Goal: Task Accomplishment & Management: Contribute content

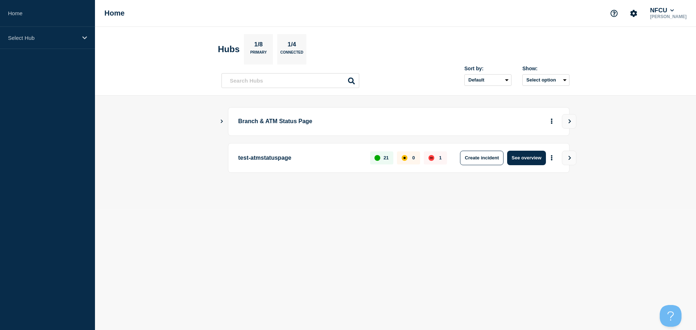
click at [222, 121] on icon "Show Connected Hubs" at bounding box center [222, 122] width 2 height 4
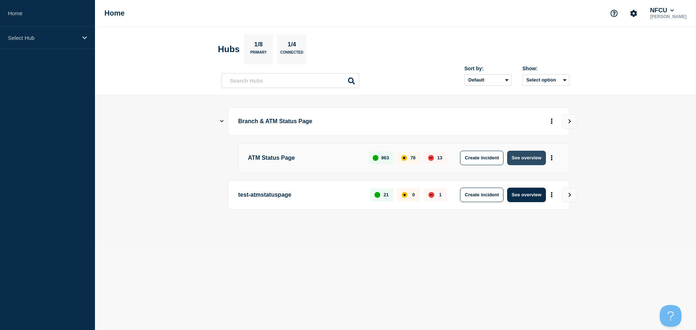
click at [528, 158] on button "See overview" at bounding box center [526, 158] width 38 height 14
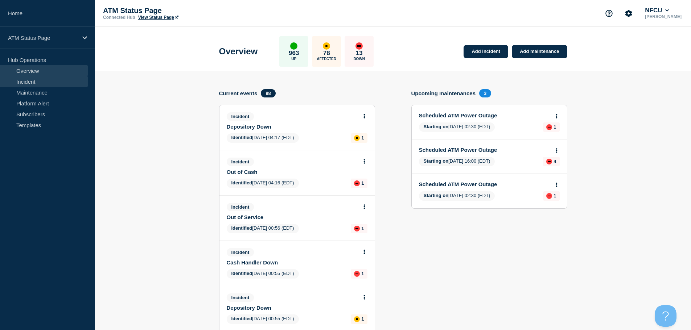
click at [55, 80] on link "Incident" at bounding box center [44, 81] width 88 height 11
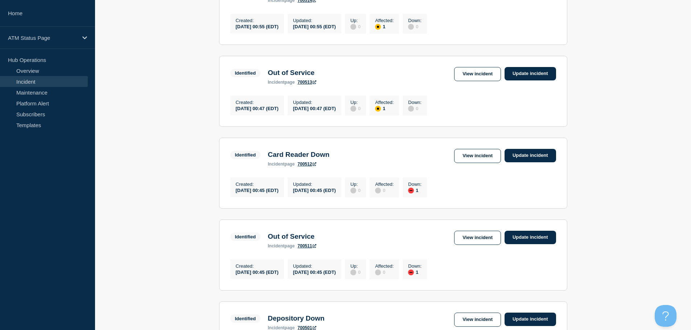
scroll to position [756, 0]
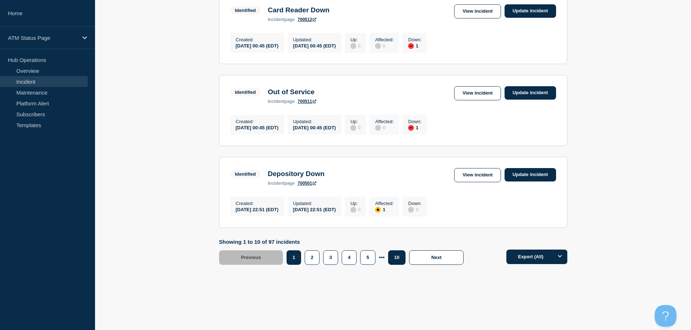
click at [399, 260] on button "10" at bounding box center [396, 257] width 17 height 14
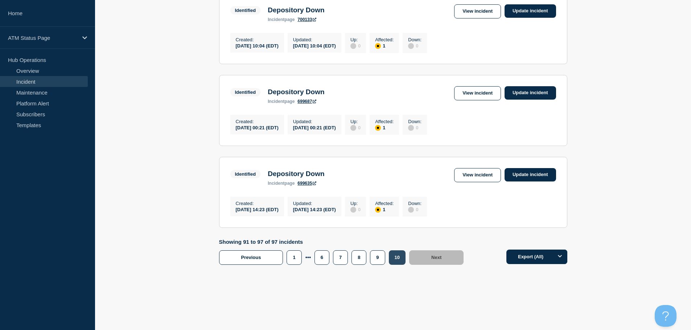
scroll to position [502, 0]
click at [474, 174] on link "View incident" at bounding box center [477, 175] width 47 height 14
click at [479, 90] on link "View incident" at bounding box center [477, 93] width 47 height 14
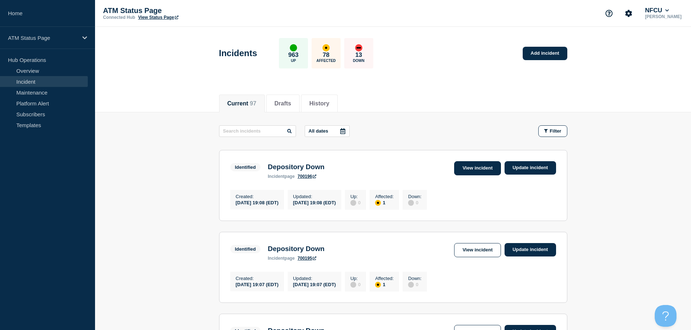
click at [484, 166] on link "View incident" at bounding box center [477, 168] width 47 height 14
click at [485, 252] on link "View incident" at bounding box center [477, 250] width 47 height 14
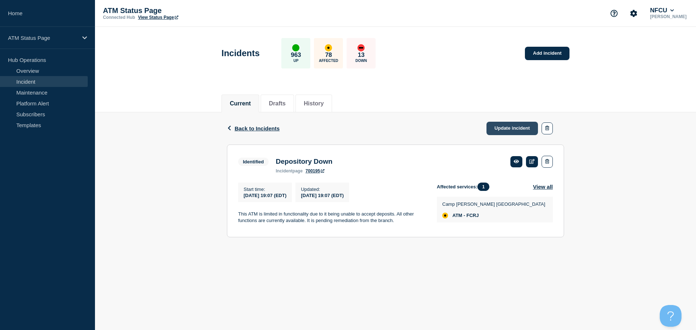
click at [500, 131] on link "Update incident" at bounding box center [511, 128] width 51 height 13
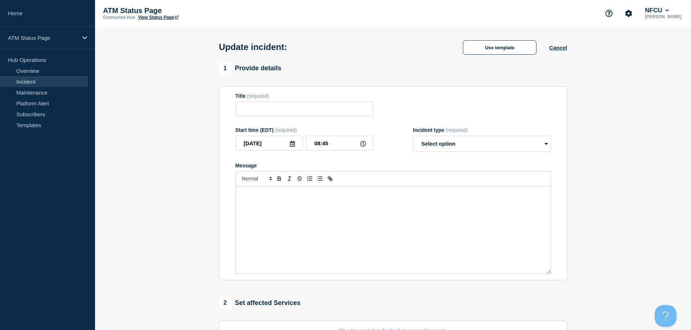
type input "Depository Down"
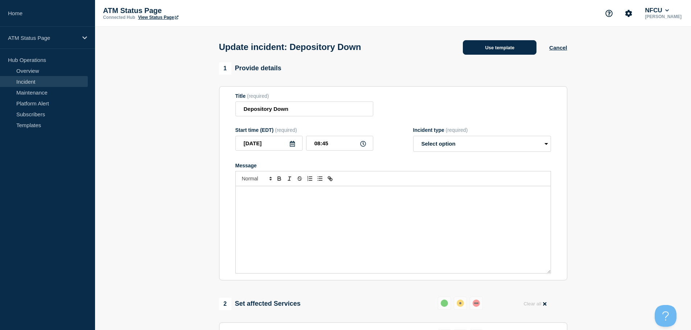
click at [491, 51] on button "Use template" at bounding box center [500, 47] width 74 height 14
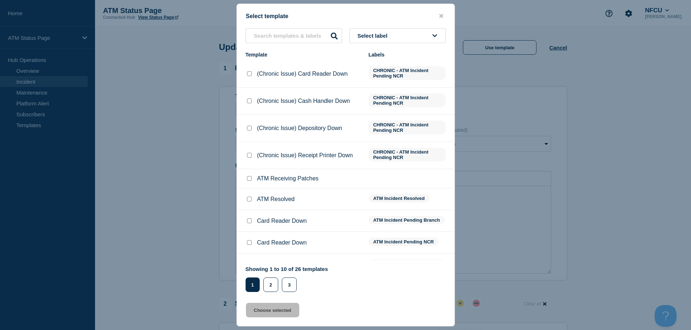
click at [248, 202] on input "ATM Resolved checkbox" at bounding box center [249, 199] width 5 height 5
checkbox input "true"
click at [267, 312] on button "Choose selected" at bounding box center [272, 310] width 53 height 14
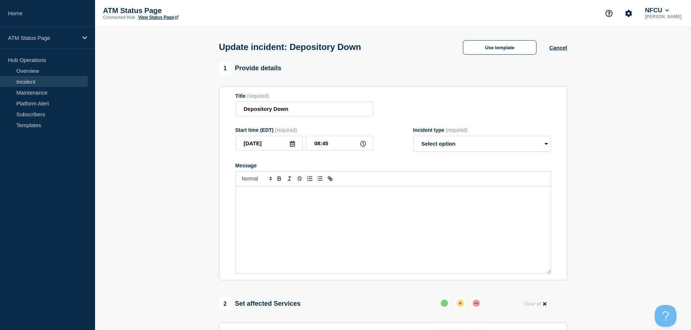
select select "resolved"
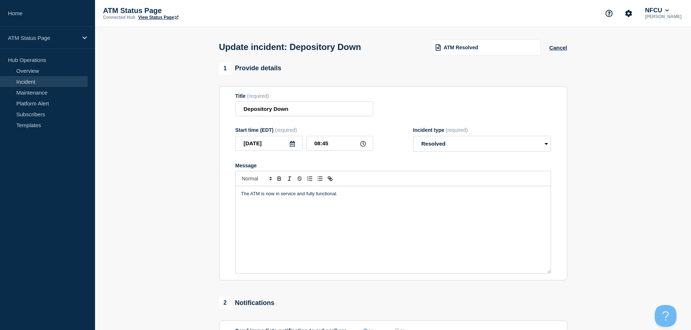
scroll to position [109, 0]
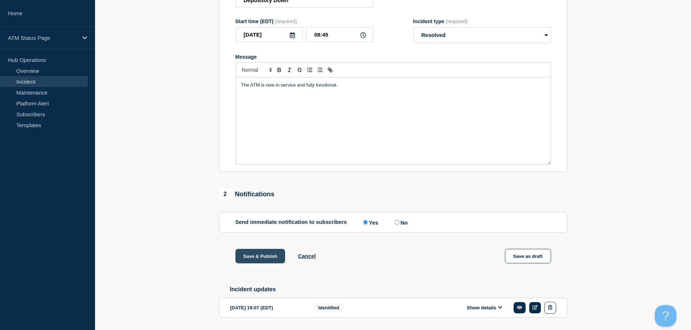
click at [258, 261] on button "Save & Publish" at bounding box center [260, 256] width 50 height 14
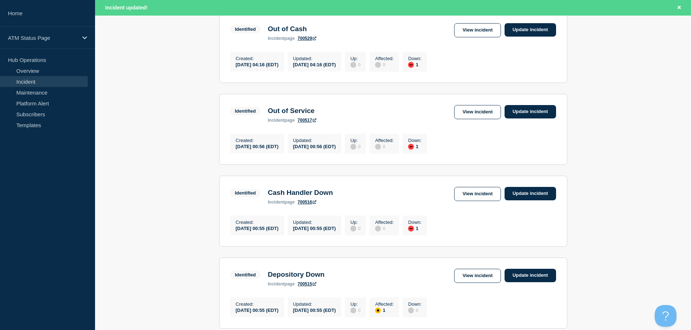
scroll to position [246, 0]
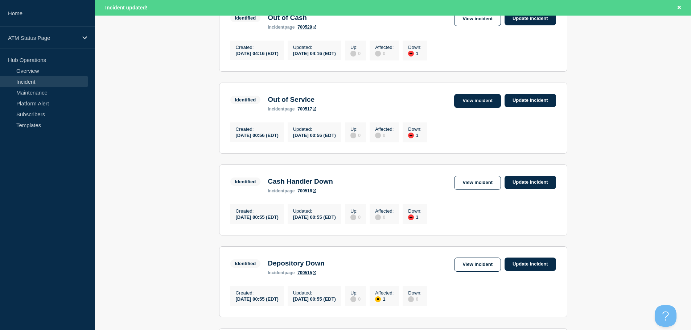
click at [461, 103] on link "View incident" at bounding box center [477, 101] width 47 height 14
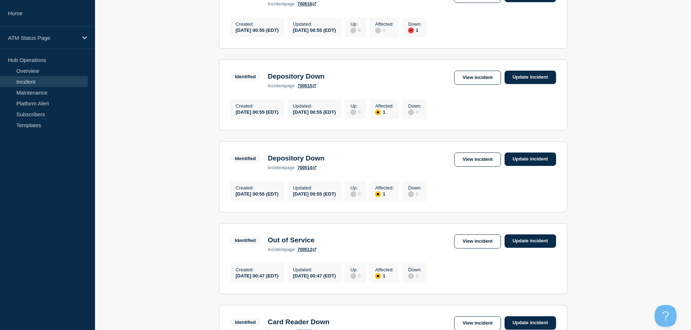
scroll to position [424, 0]
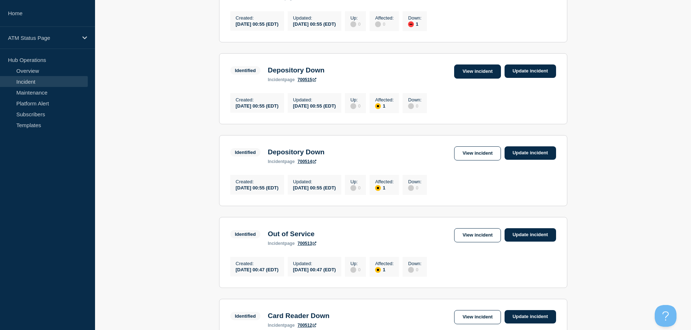
click at [479, 79] on link "View incident" at bounding box center [477, 72] width 47 height 14
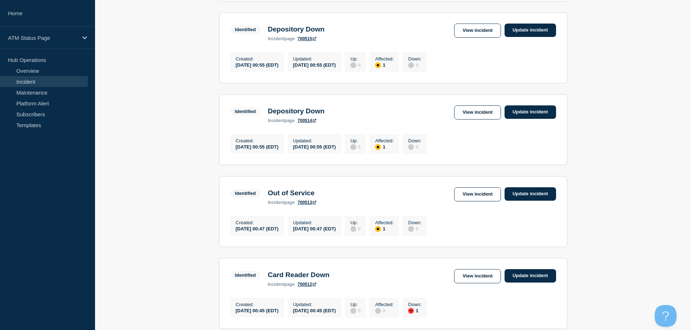
scroll to position [464, 0]
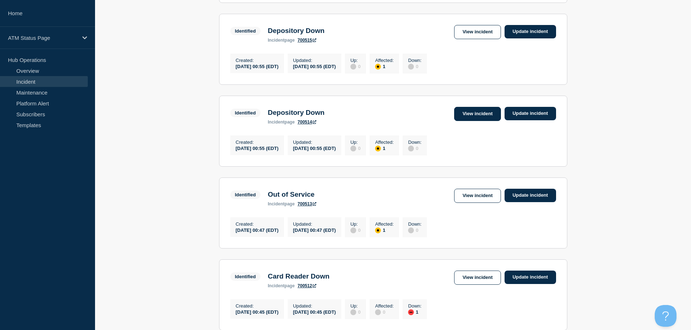
click at [482, 121] on link "View incident" at bounding box center [477, 114] width 47 height 14
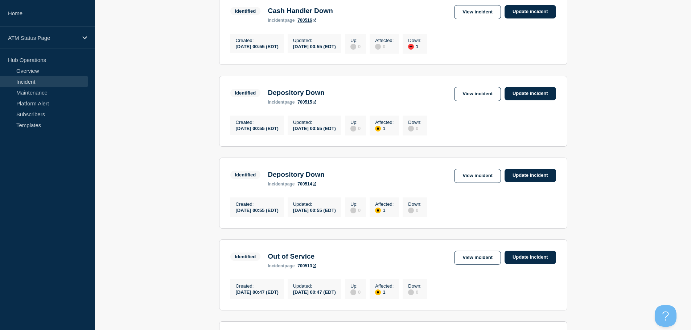
scroll to position [426, 0]
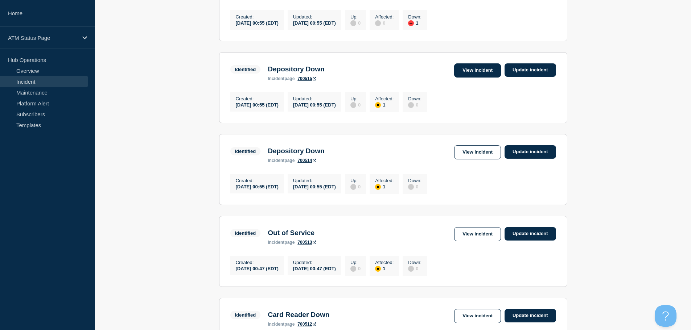
click at [463, 78] on link "View incident" at bounding box center [477, 70] width 47 height 14
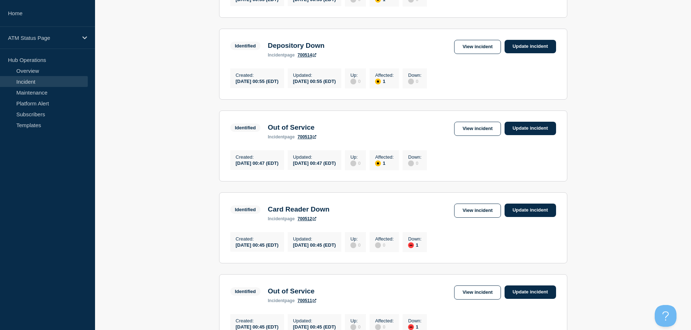
scroll to position [534, 0]
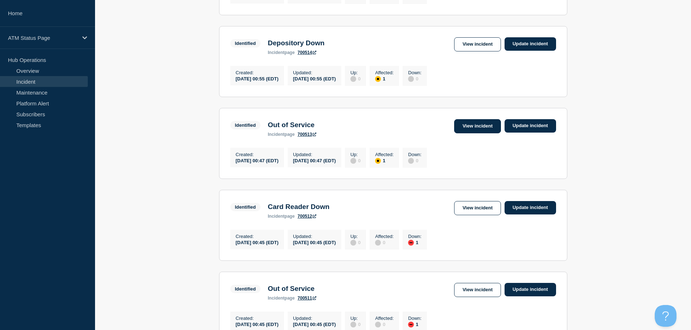
click at [480, 133] on link "View incident" at bounding box center [477, 126] width 47 height 14
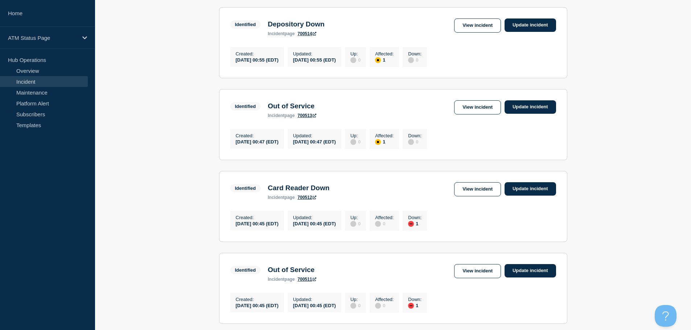
scroll to position [580, 0]
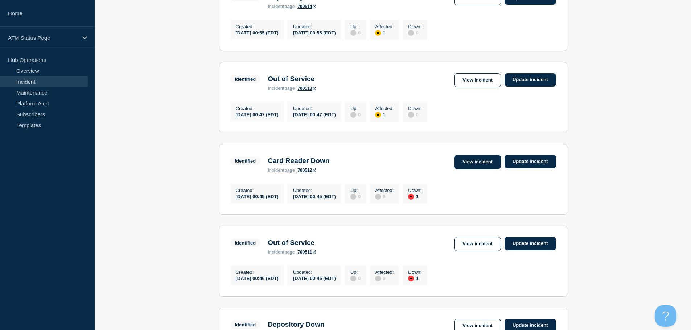
click at [475, 169] on link "View incident" at bounding box center [477, 162] width 47 height 14
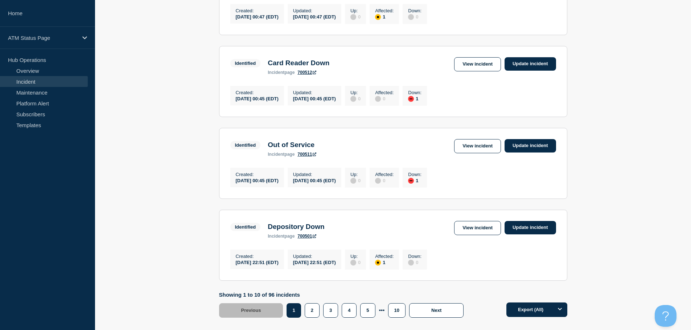
scroll to position [684, 0]
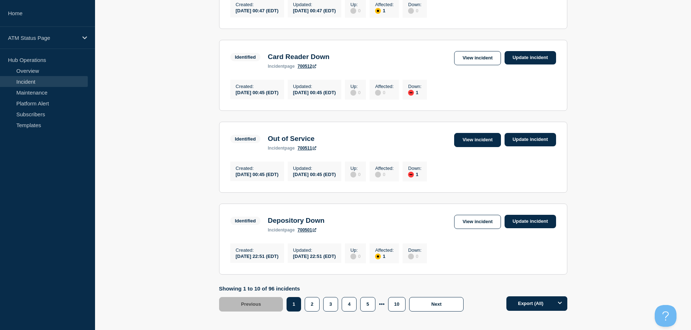
click at [472, 147] on link "View incident" at bounding box center [477, 140] width 47 height 14
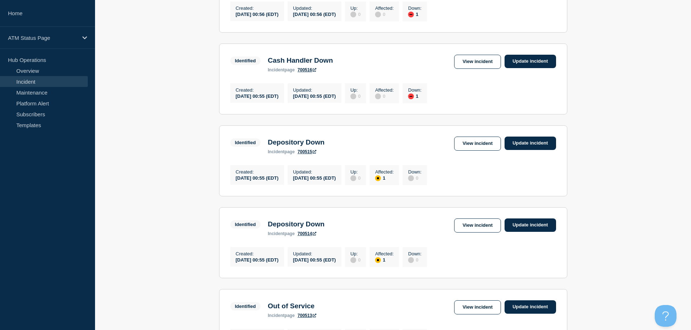
scroll to position [756, 0]
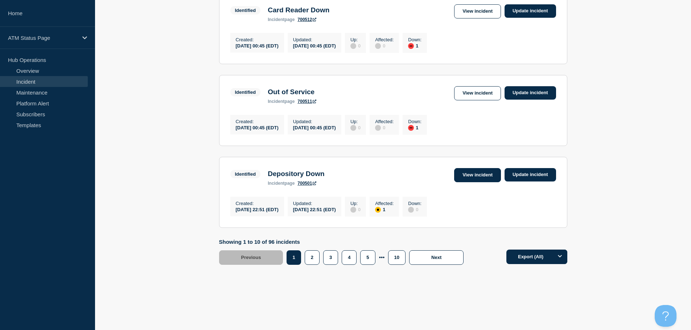
click at [456, 174] on link "View incident" at bounding box center [477, 175] width 47 height 14
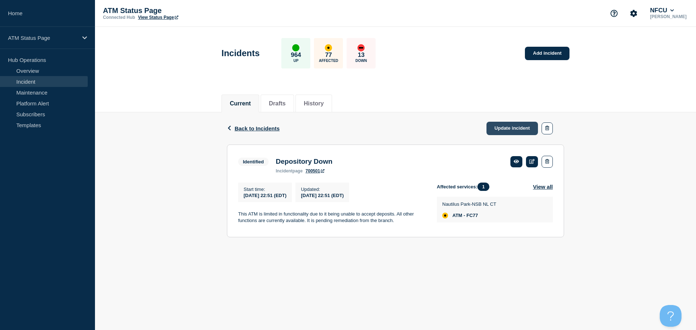
click at [493, 128] on link "Update incident" at bounding box center [511, 128] width 51 height 13
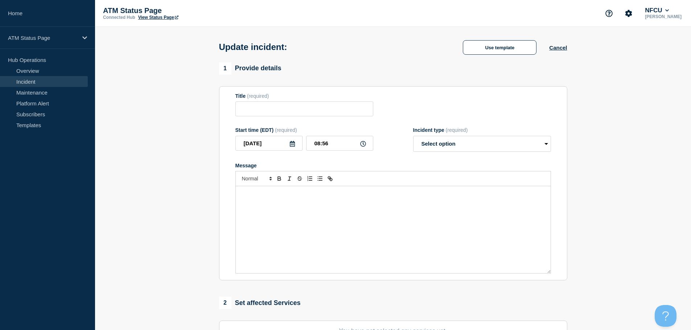
type input "Depository Down"
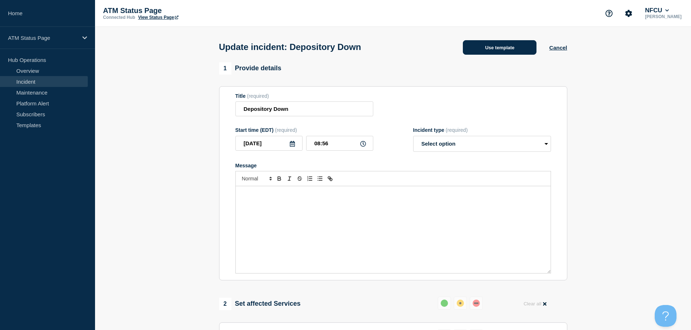
click at [484, 53] on button "Use template" at bounding box center [500, 47] width 74 height 14
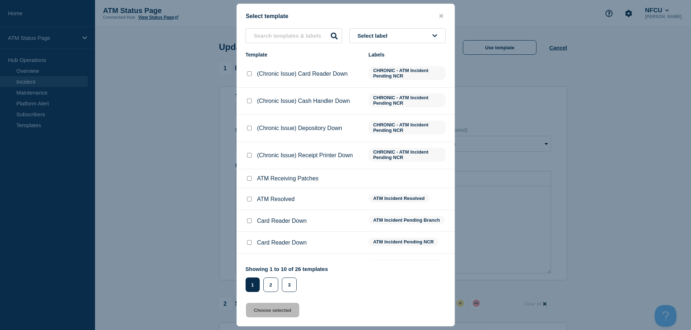
click at [247, 202] on input "ATM Resolved checkbox" at bounding box center [249, 199] width 5 height 5
checkbox input "true"
click at [261, 313] on button "Choose selected" at bounding box center [272, 310] width 53 height 14
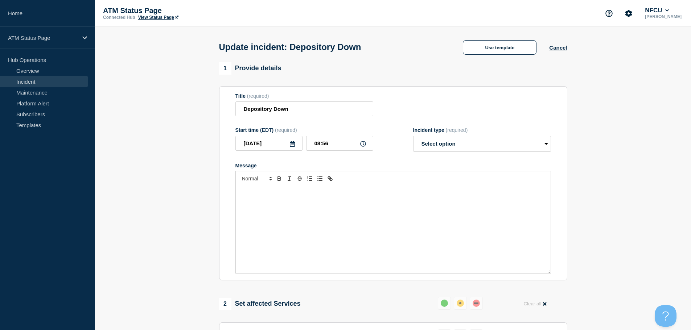
select select "resolved"
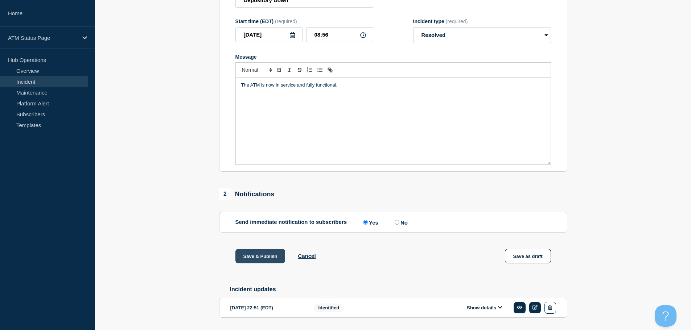
scroll to position [134, 0]
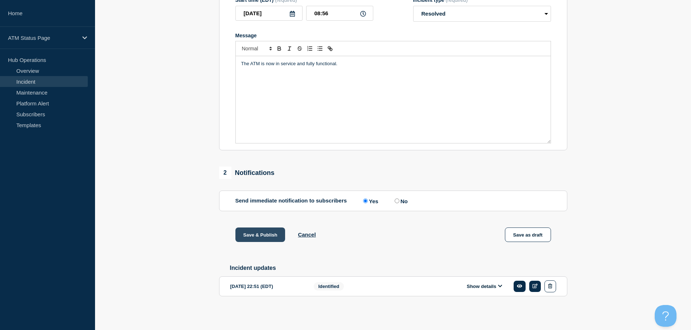
click at [261, 231] on button "Save & Publish" at bounding box center [260, 235] width 50 height 14
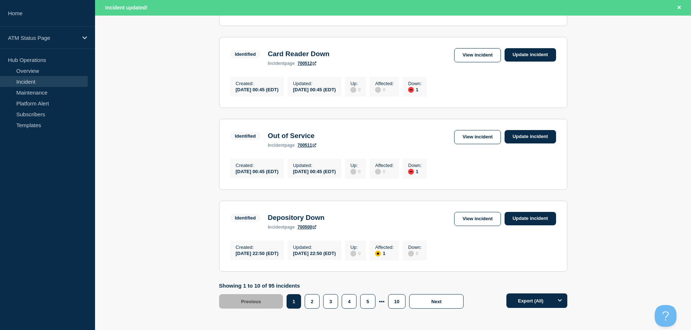
scroll to position [771, 0]
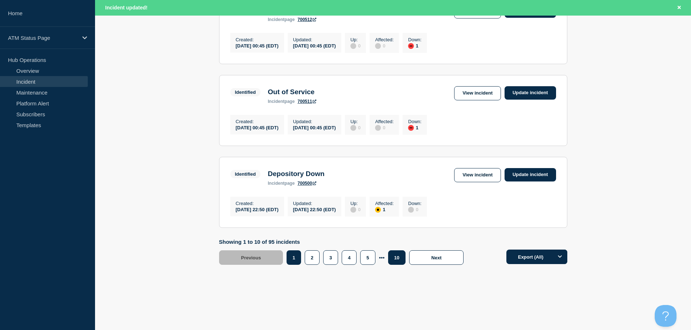
click at [395, 259] on button "10" at bounding box center [396, 257] width 17 height 14
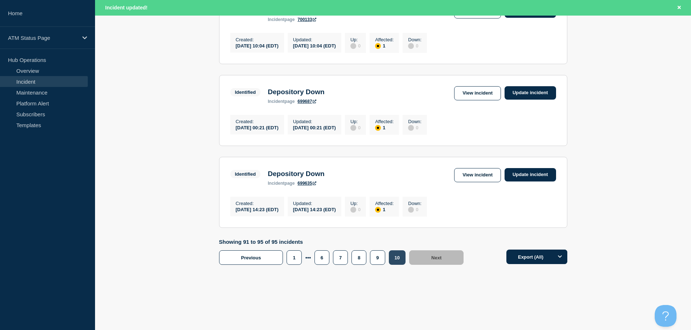
scroll to position [349, 0]
click at [485, 176] on link "View incident" at bounding box center [477, 175] width 47 height 14
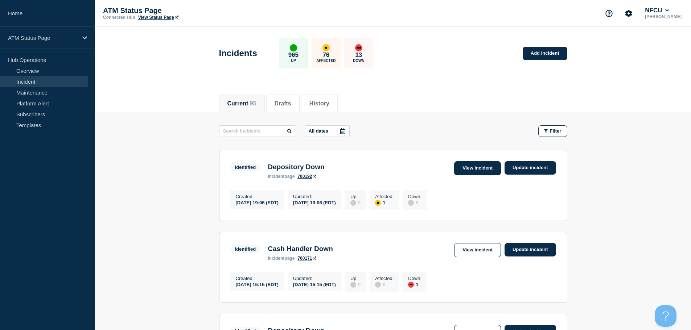
click at [479, 172] on link "View incident" at bounding box center [477, 168] width 47 height 14
click at [480, 255] on link "View incident" at bounding box center [477, 250] width 47 height 14
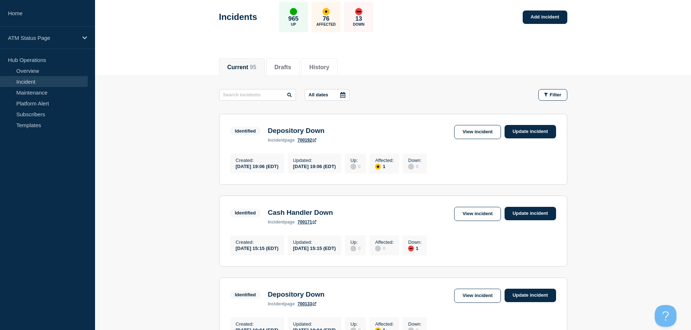
scroll to position [72, 0]
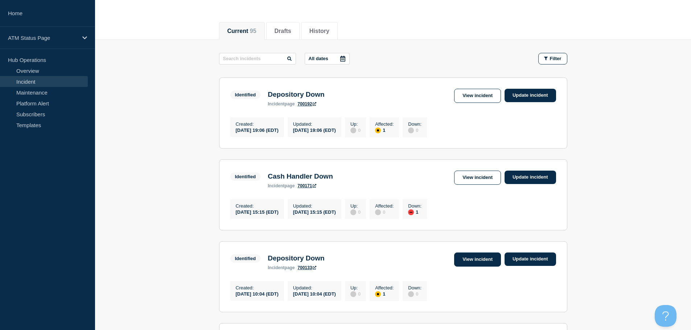
click at [481, 267] on link "View incident" at bounding box center [477, 260] width 47 height 14
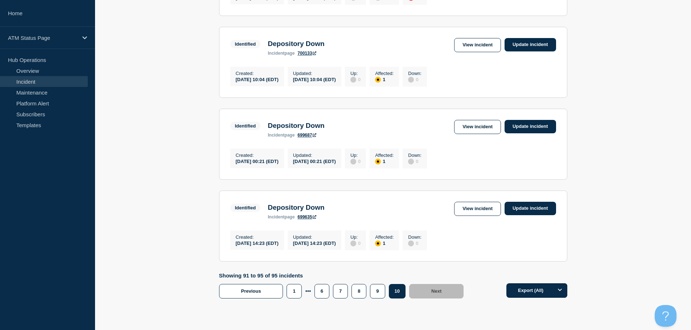
scroll to position [289, 0]
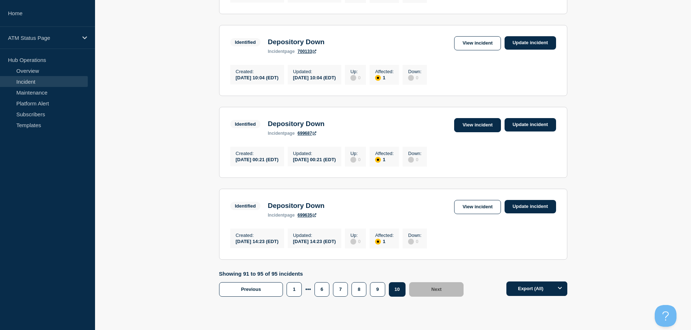
click at [469, 132] on link "View incident" at bounding box center [477, 125] width 47 height 14
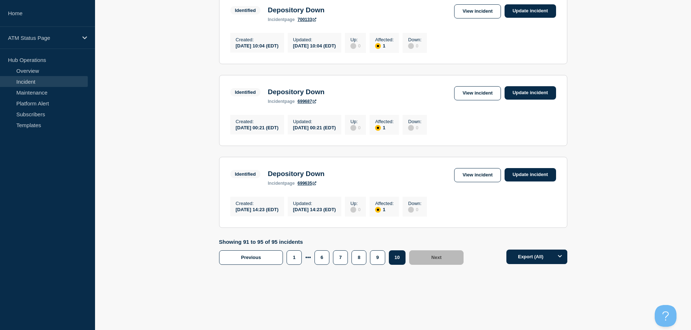
scroll to position [333, 0]
click at [464, 172] on link "View incident" at bounding box center [477, 175] width 47 height 14
click at [378, 261] on button "9" at bounding box center [377, 257] width 15 height 14
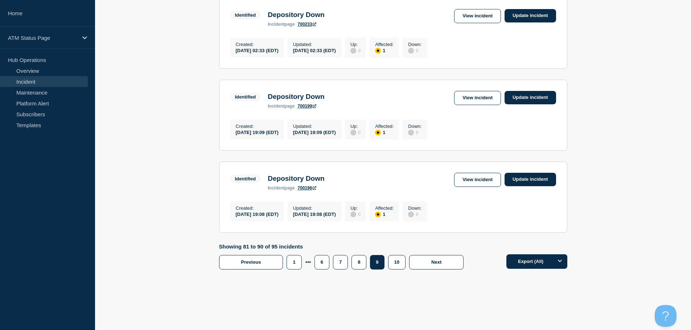
scroll to position [756, 0]
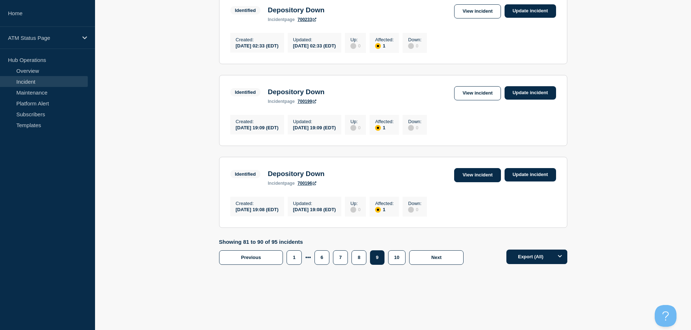
click at [473, 171] on link "View incident" at bounding box center [477, 175] width 47 height 14
click at [466, 93] on link "View incident" at bounding box center [477, 93] width 47 height 14
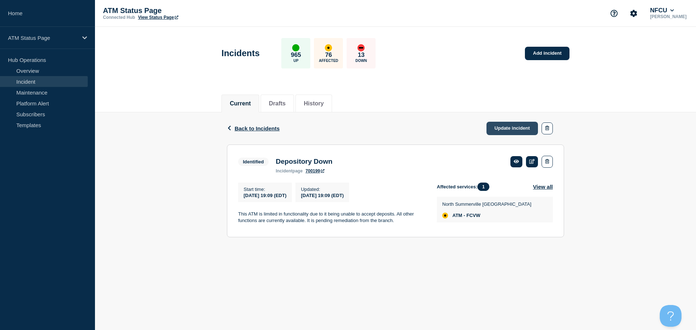
click at [513, 128] on link "Update incident" at bounding box center [511, 128] width 51 height 13
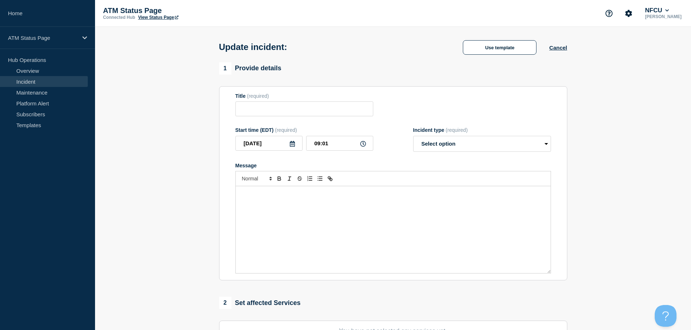
type input "Depository Down"
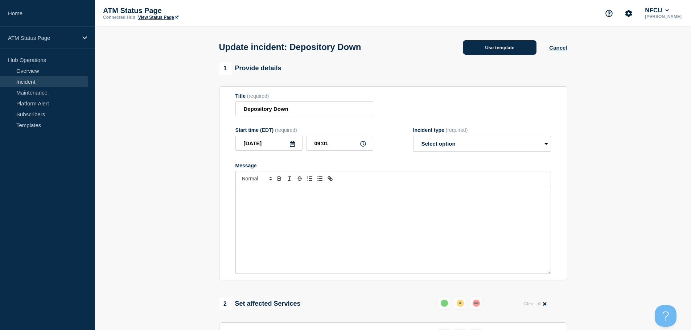
click at [469, 48] on button "Use template" at bounding box center [500, 47] width 74 height 14
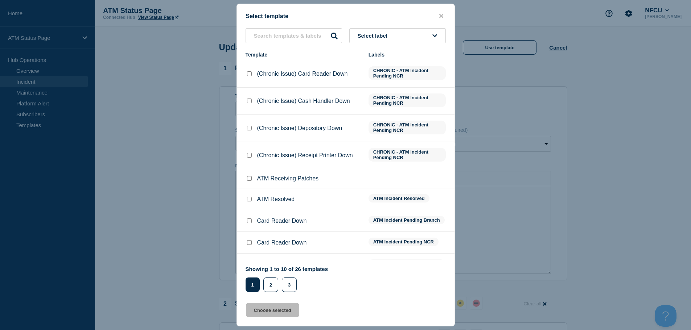
click at [249, 203] on div at bounding box center [248, 199] width 7 height 7
click at [249, 198] on input "ATM Resolved checkbox" at bounding box center [249, 199] width 5 height 5
checkbox input "true"
click at [260, 315] on button "Choose selected" at bounding box center [272, 310] width 53 height 14
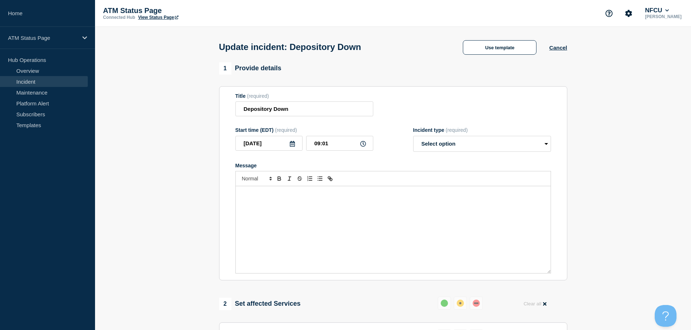
select select "resolved"
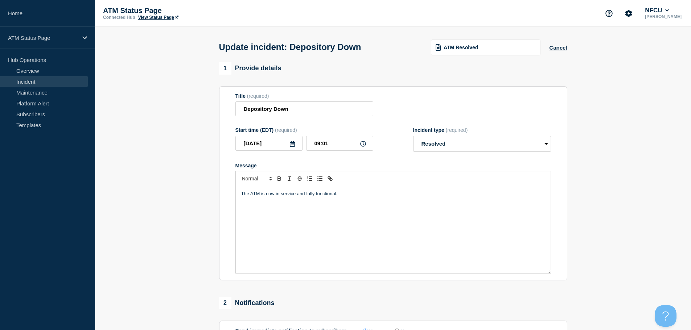
scroll to position [72, 0]
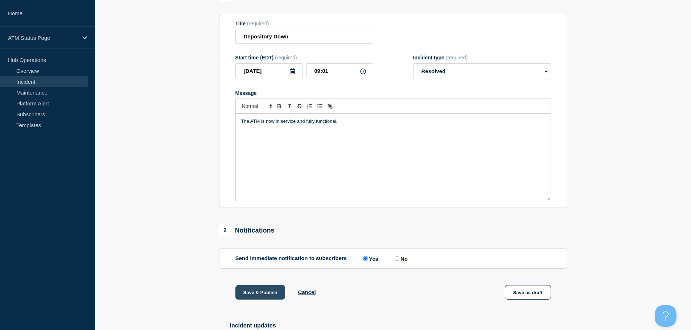
click at [245, 294] on button "Save & Publish" at bounding box center [260, 292] width 50 height 14
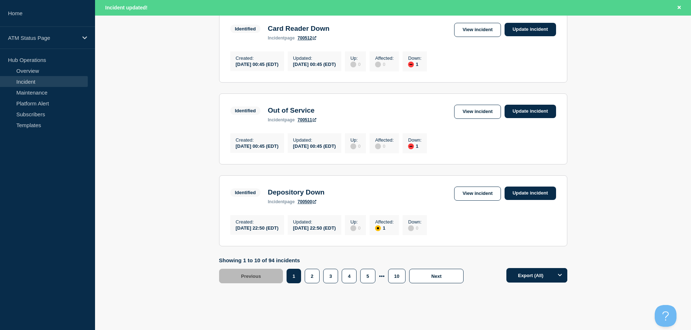
scroll to position [771, 0]
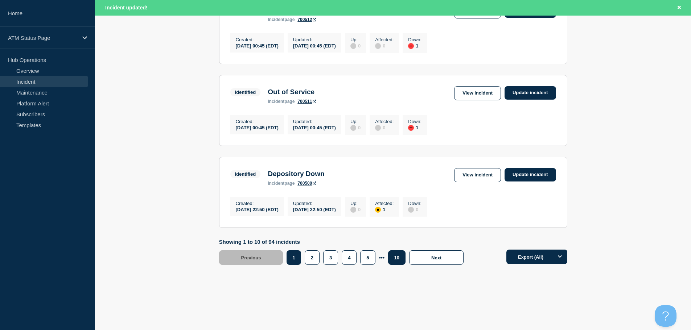
click at [394, 260] on button "10" at bounding box center [396, 257] width 17 height 14
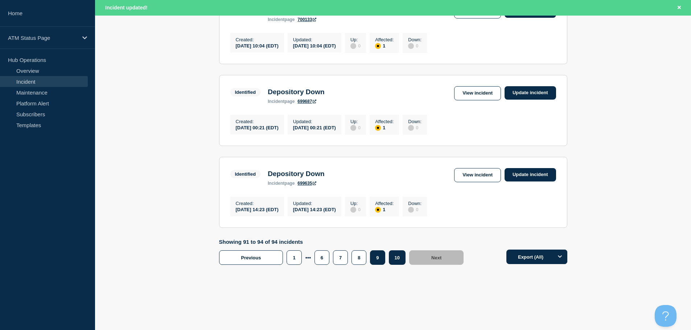
click at [377, 259] on button "9" at bounding box center [377, 257] width 15 height 14
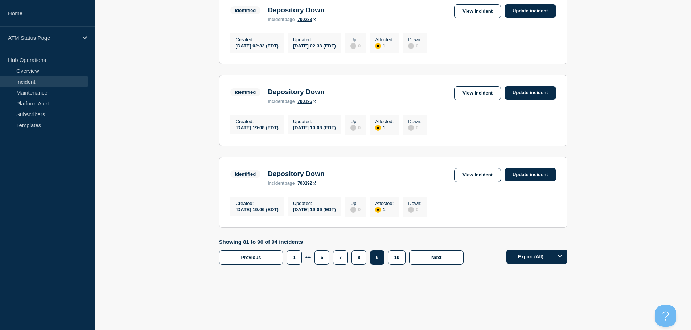
scroll to position [756, 0]
click at [476, 176] on link "View incident" at bounding box center [477, 175] width 47 height 14
click at [483, 89] on link "View incident" at bounding box center [477, 93] width 47 height 14
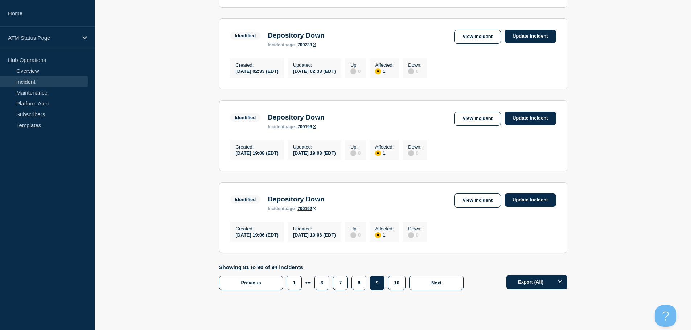
scroll to position [707, 0]
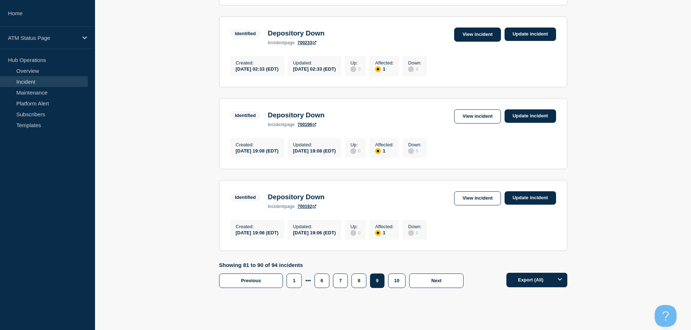
click at [486, 42] on link "View incident" at bounding box center [477, 35] width 47 height 14
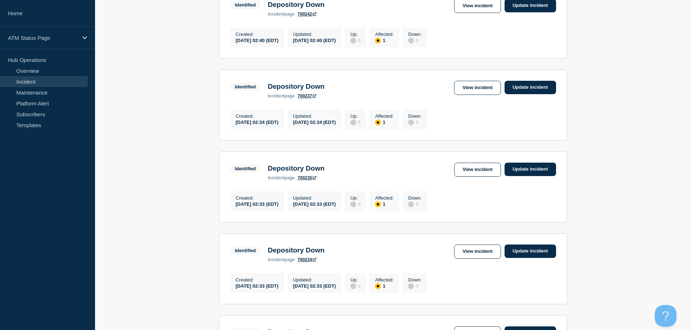
scroll to position [402, 0]
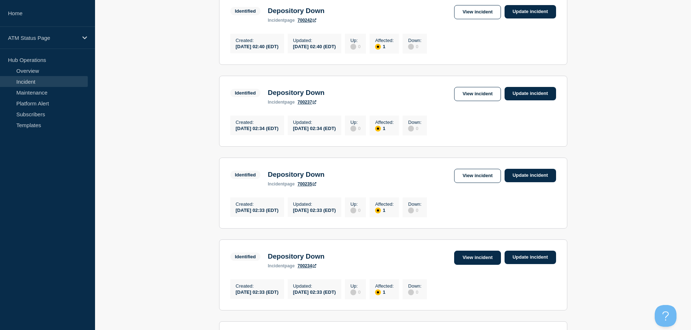
click at [468, 265] on link "View incident" at bounding box center [477, 258] width 47 height 14
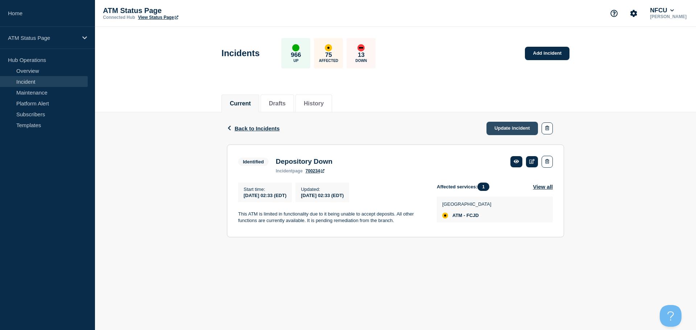
click at [511, 129] on link "Update incident" at bounding box center [511, 128] width 51 height 13
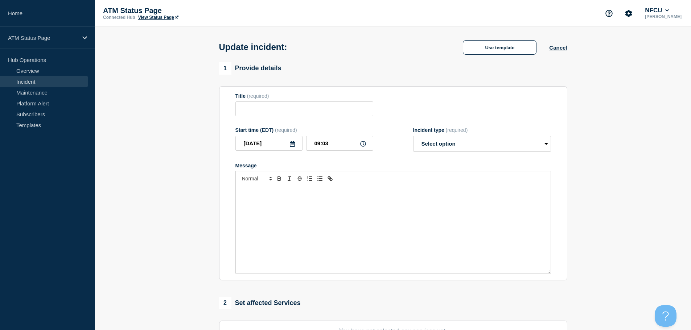
type input "Depository Down"
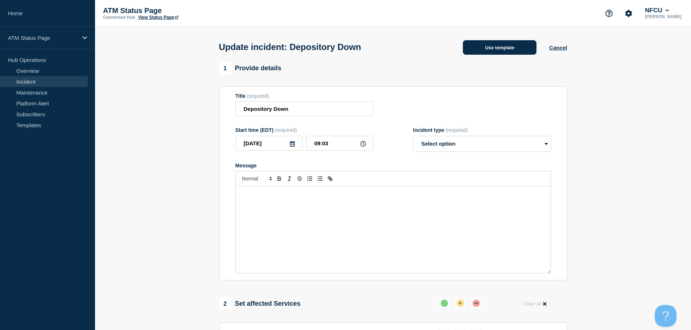
click at [486, 44] on button "Use template" at bounding box center [500, 47] width 74 height 14
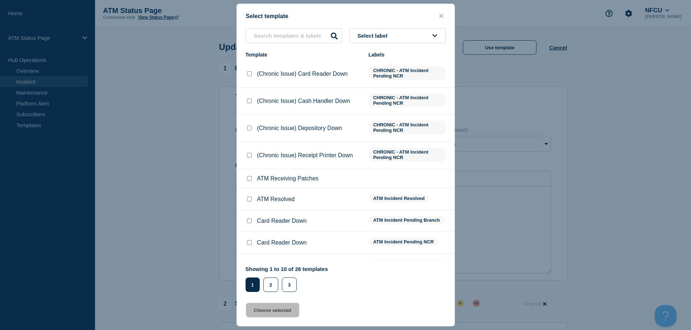
click at [250, 199] on input "ATM Resolved checkbox" at bounding box center [249, 199] width 5 height 5
checkbox input "true"
click at [273, 307] on button "Choose selected" at bounding box center [272, 310] width 53 height 14
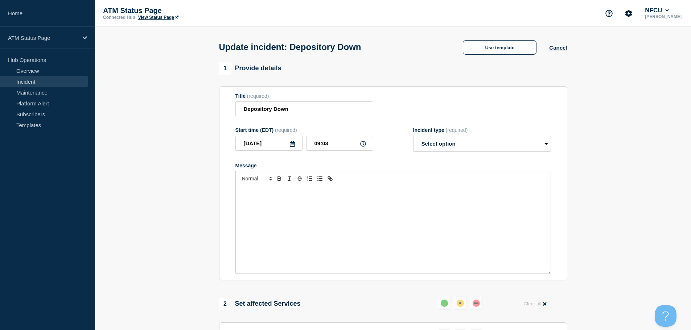
select select "resolved"
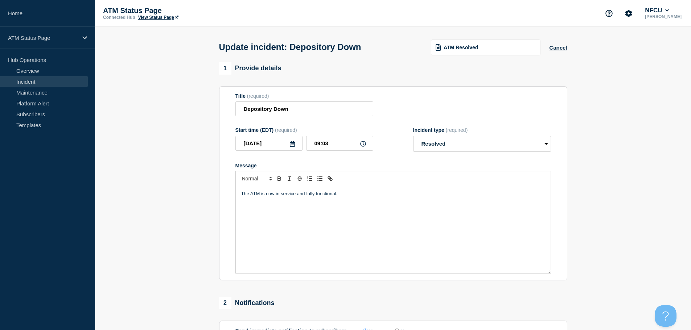
scroll to position [134, 0]
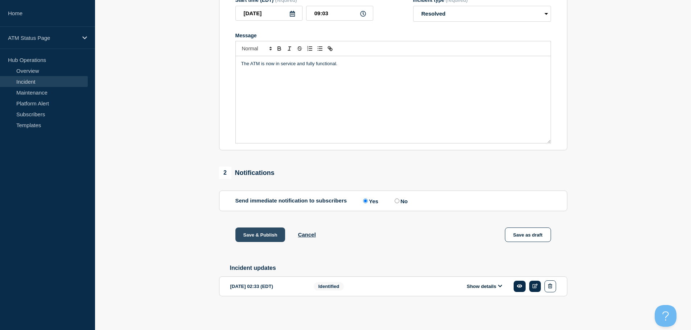
click at [249, 231] on button "Save & Publish" at bounding box center [260, 235] width 50 height 14
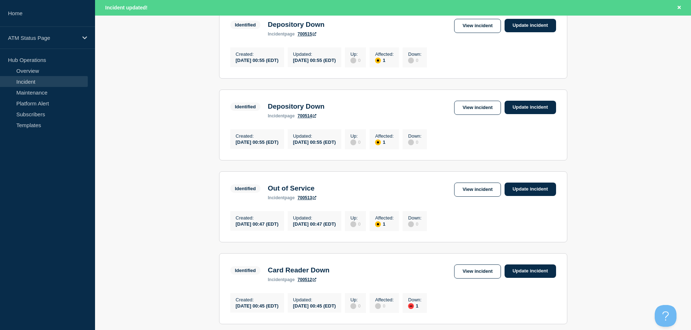
scroll to position [771, 0]
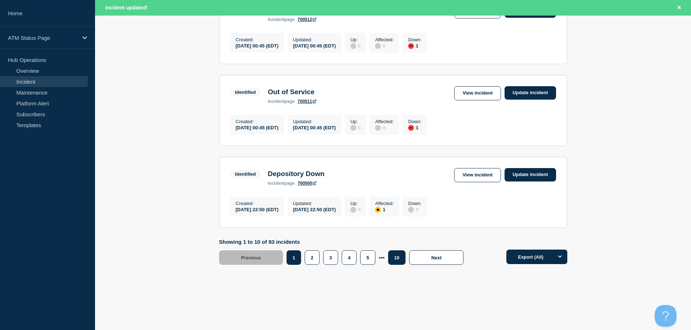
click at [396, 258] on button "10" at bounding box center [396, 257] width 17 height 14
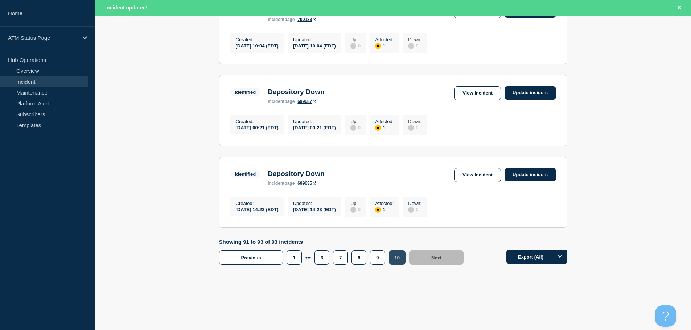
scroll to position [180, 0]
click at [380, 260] on button "9" at bounding box center [377, 257] width 15 height 14
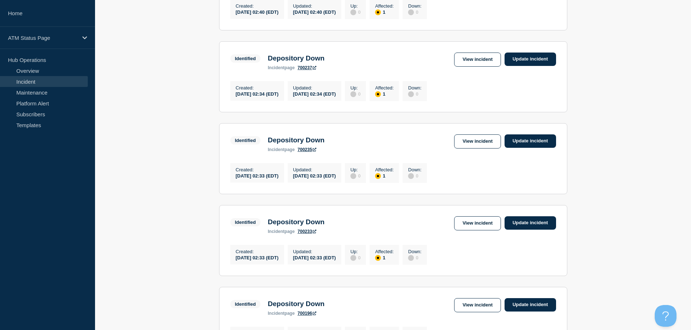
scroll to position [426, 0]
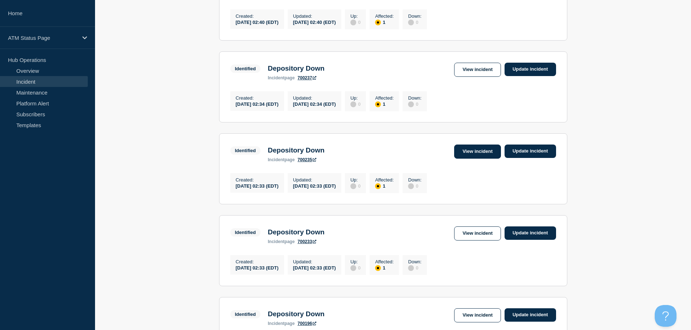
click at [476, 159] on link "View incident" at bounding box center [477, 152] width 47 height 14
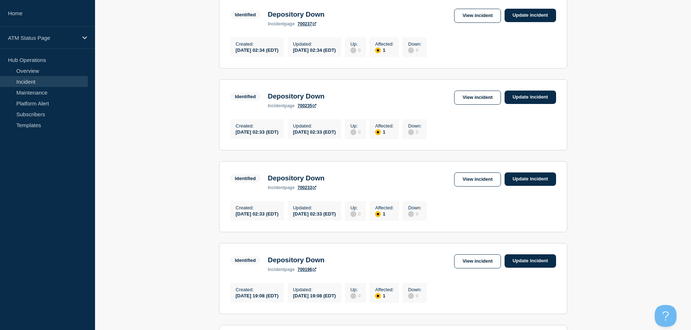
scroll to position [451, 0]
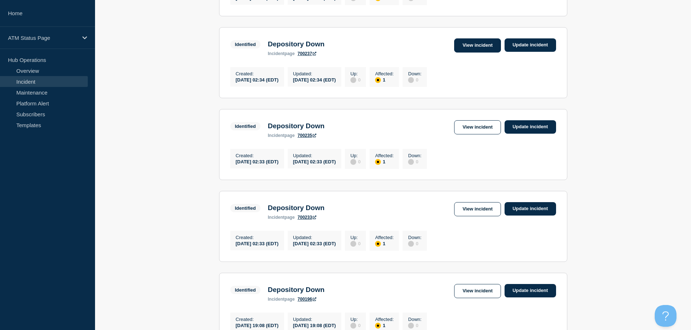
click at [469, 53] on link "View incident" at bounding box center [477, 45] width 47 height 14
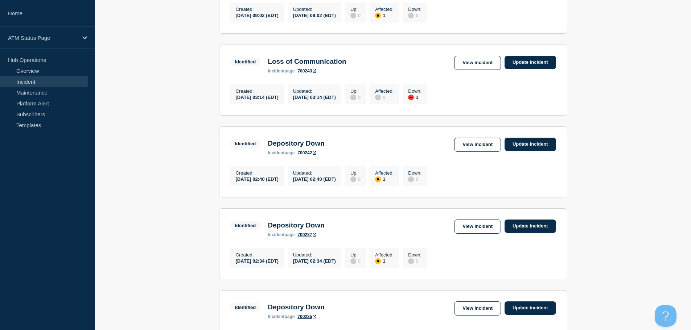
scroll to position [267, 0]
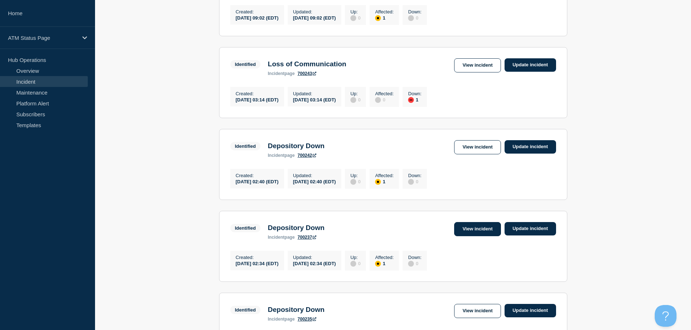
click at [465, 236] on link "View incident" at bounding box center [477, 229] width 47 height 14
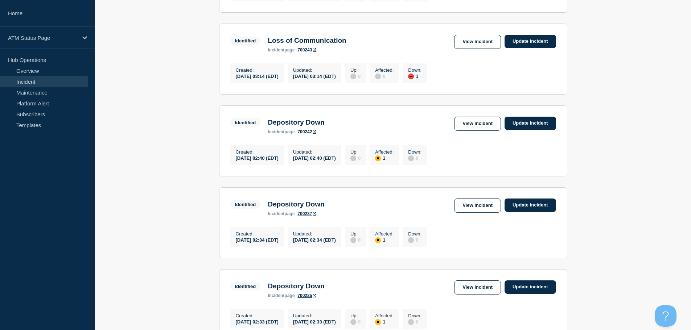
scroll to position [305, 0]
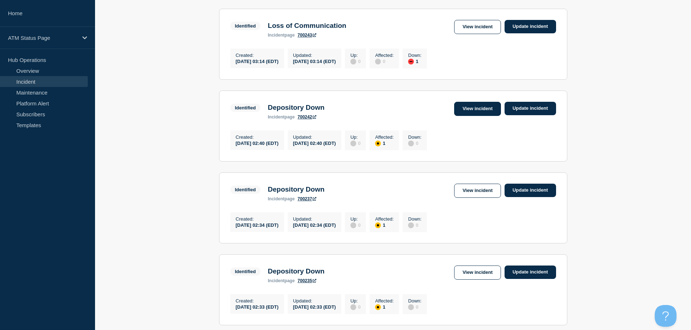
click at [470, 116] on link "View incident" at bounding box center [477, 109] width 47 height 14
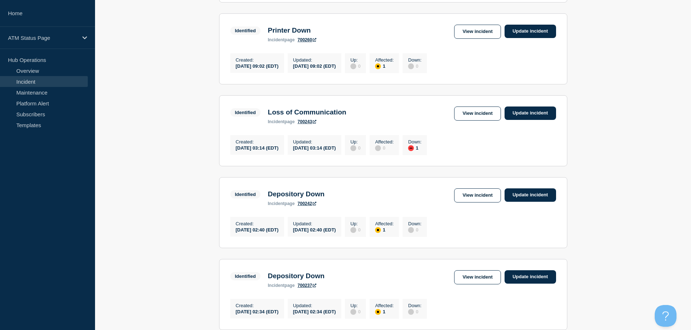
scroll to position [231, 0]
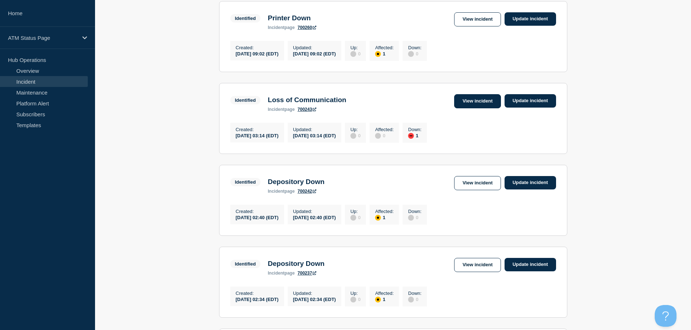
click at [468, 108] on link "View incident" at bounding box center [477, 101] width 47 height 14
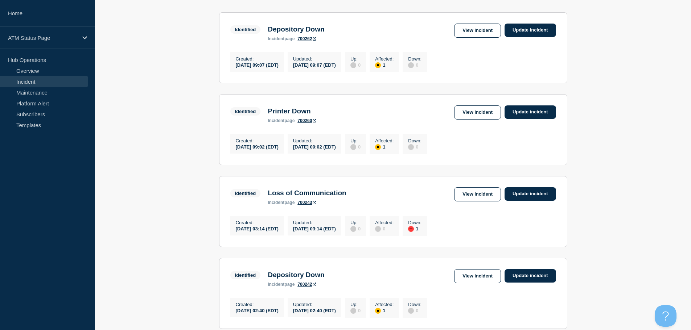
scroll to position [164, 0]
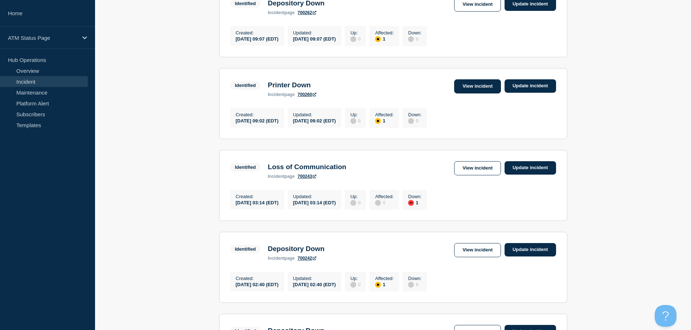
click at [489, 92] on link "View incident" at bounding box center [477, 86] width 47 height 14
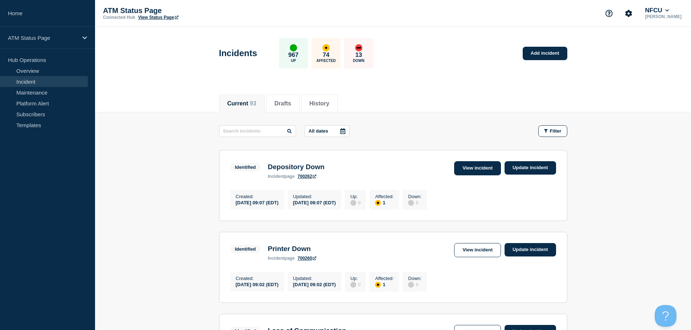
click at [486, 173] on link "View incident" at bounding box center [477, 168] width 47 height 14
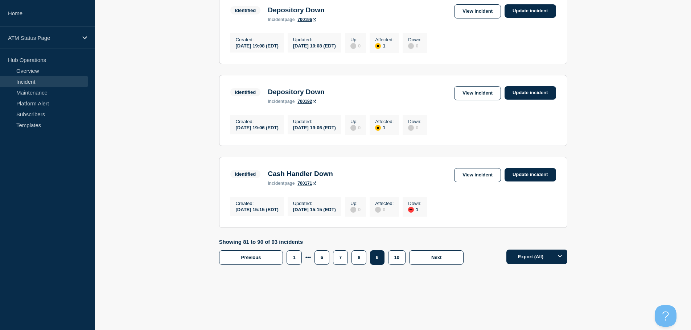
scroll to position [756, 0]
click at [361, 258] on button "8" at bounding box center [358, 257] width 15 height 14
click at [474, 175] on link "View incident" at bounding box center [477, 175] width 47 height 14
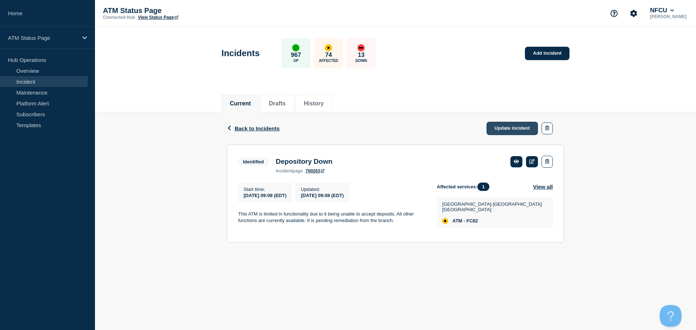
click at [505, 126] on link "Update incident" at bounding box center [511, 128] width 51 height 13
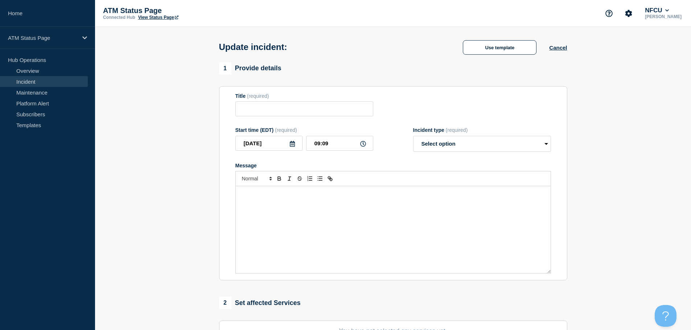
type input "Depository Down"
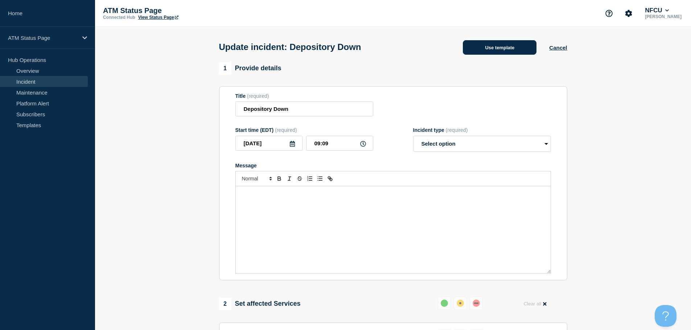
click at [499, 52] on button "Use template" at bounding box center [500, 47] width 74 height 14
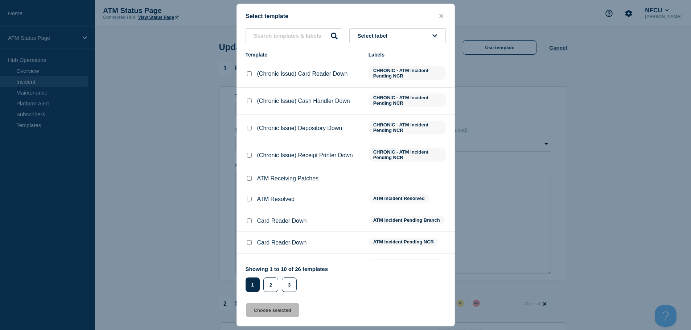
click at [248, 199] on input "ATM Resolved checkbox" at bounding box center [249, 199] width 5 height 5
checkbox input "true"
click at [268, 313] on button "Choose selected" at bounding box center [272, 310] width 53 height 14
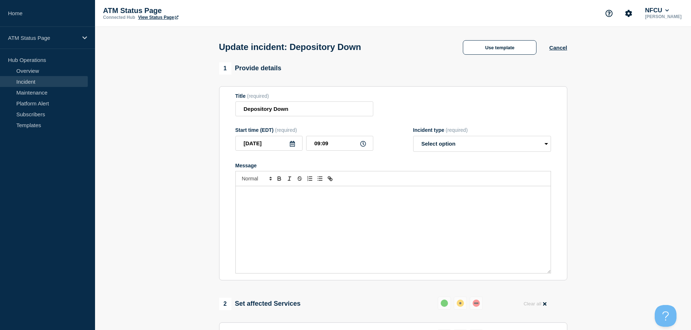
select select "resolved"
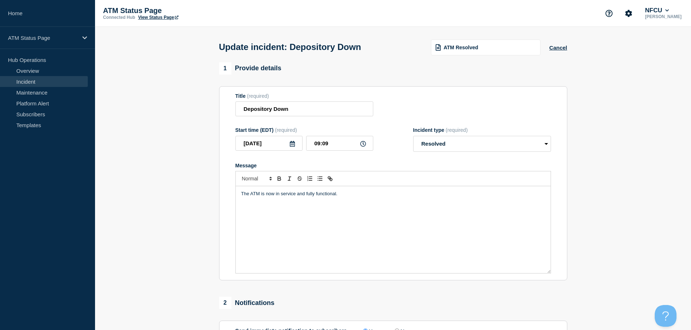
scroll to position [134, 0]
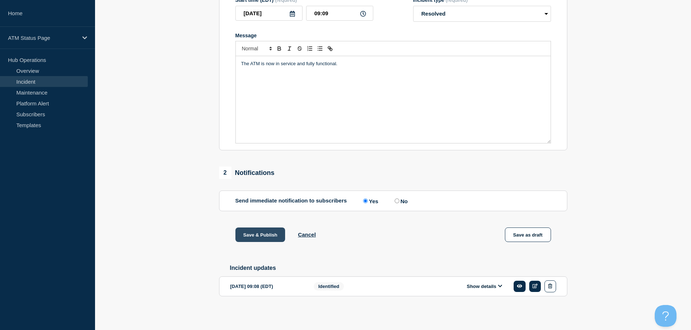
click at [265, 228] on button "Save & Publish" at bounding box center [260, 235] width 50 height 14
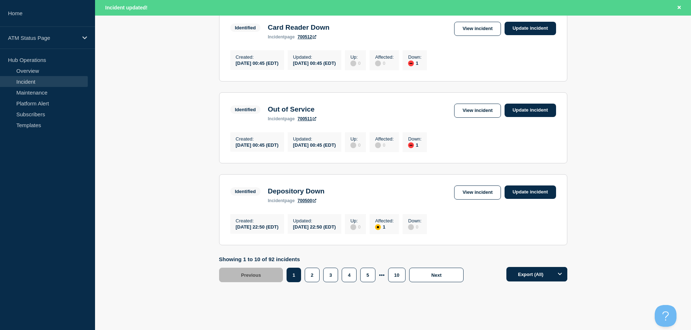
scroll to position [771, 0]
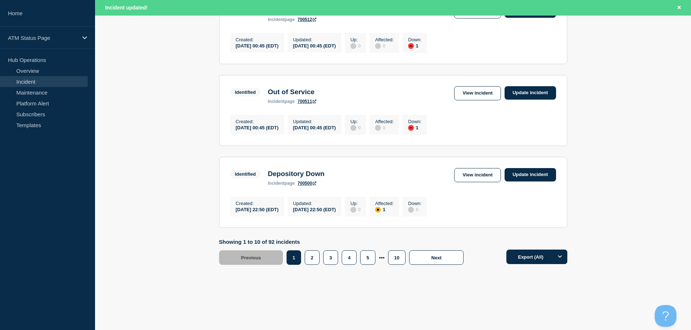
drag, startPoint x: 693, startPoint y: 82, endPoint x: 12, endPoint y: 12, distance: 683.9
click at [393, 257] on button "10" at bounding box center [396, 257] width 17 height 14
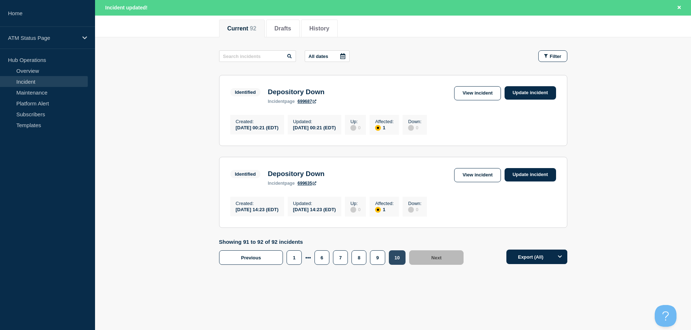
scroll to position [95, 0]
click at [358, 260] on button "8" at bounding box center [358, 257] width 15 height 14
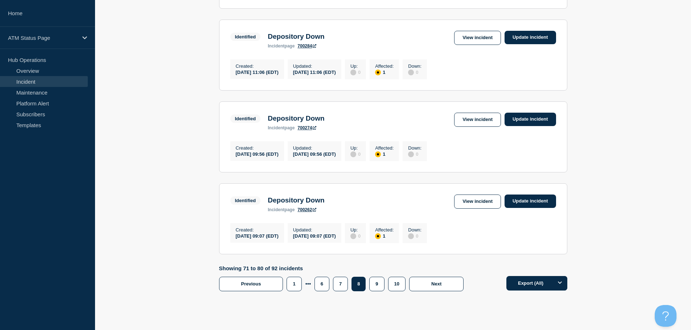
scroll to position [756, 0]
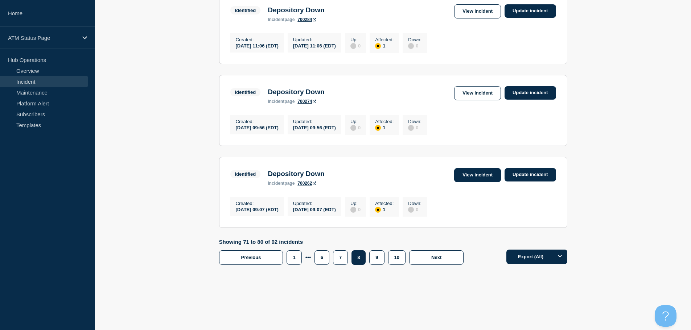
click at [476, 172] on link "View incident" at bounding box center [477, 175] width 47 height 14
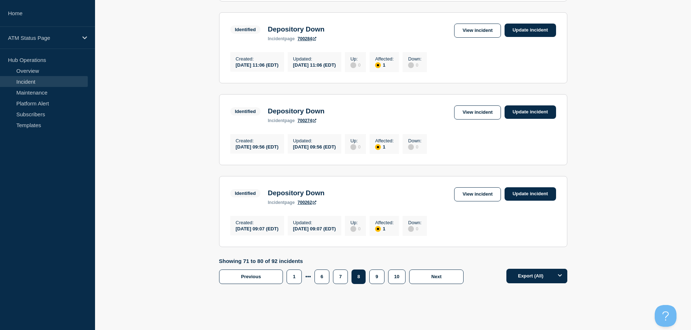
scroll to position [756, 0]
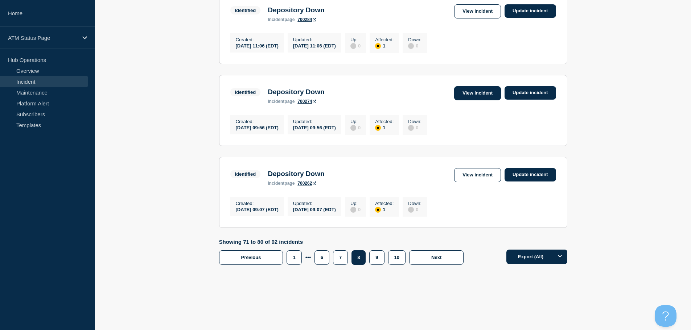
click at [482, 92] on link "View incident" at bounding box center [477, 93] width 47 height 14
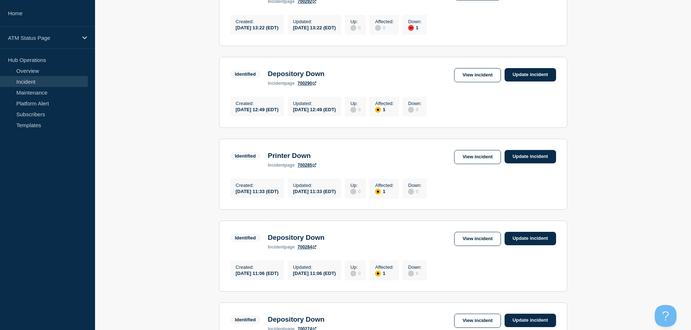
scroll to position [492, 0]
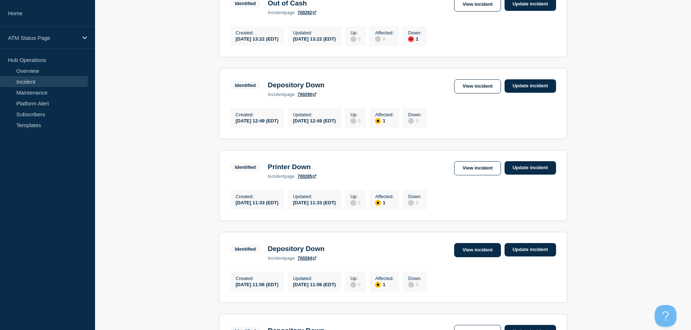
click at [475, 257] on link "View incident" at bounding box center [477, 250] width 47 height 14
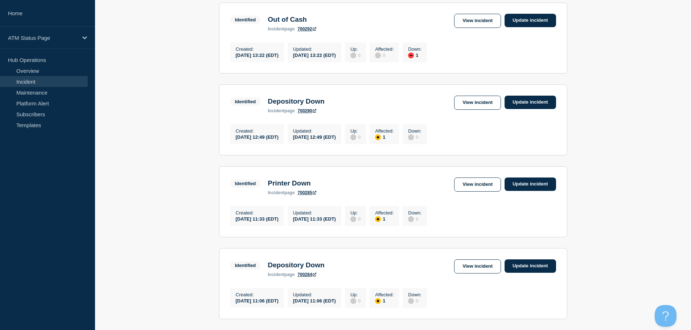
scroll to position [554, 0]
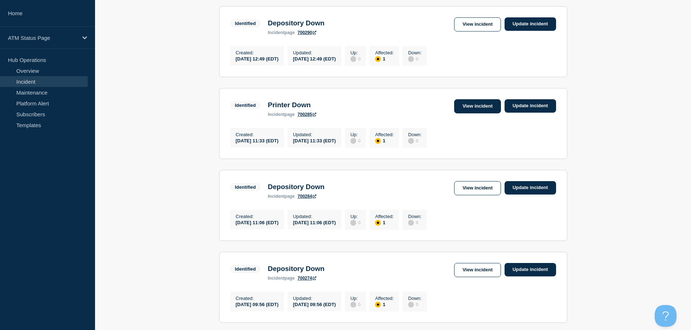
click at [477, 113] on link "View incident" at bounding box center [477, 106] width 47 height 14
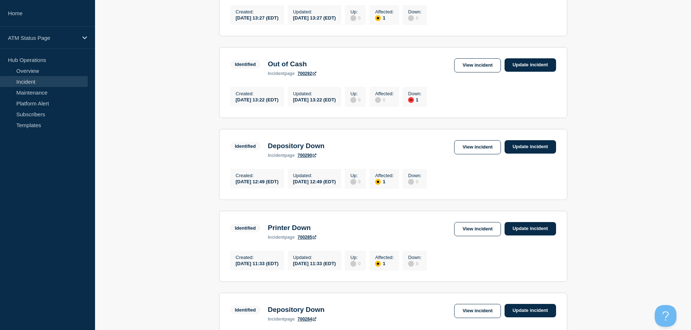
scroll to position [434, 0]
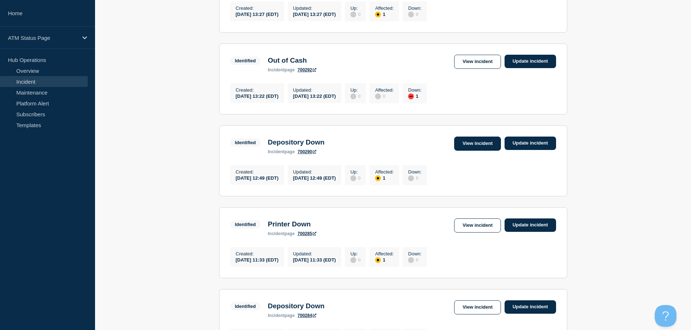
click at [482, 151] on link "View incident" at bounding box center [477, 144] width 47 height 14
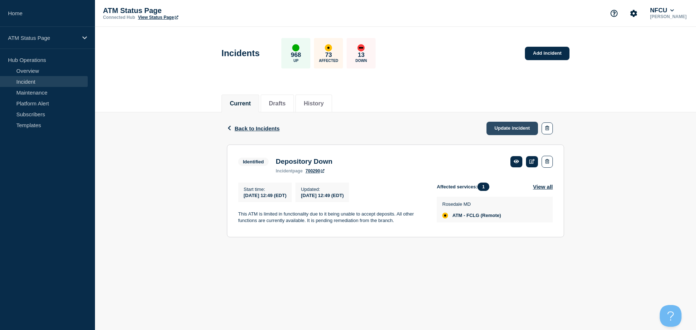
click at [507, 128] on link "Update incident" at bounding box center [511, 128] width 51 height 13
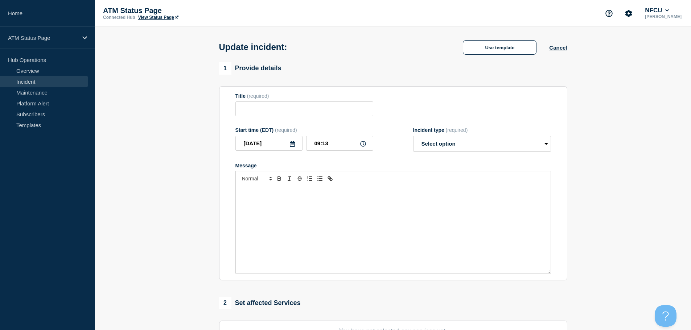
type input "Depository Down"
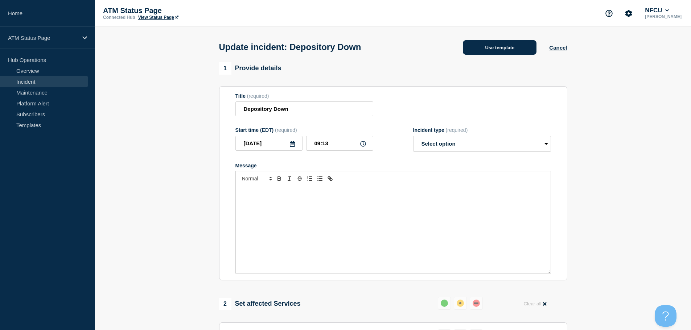
click at [484, 51] on button "Use template" at bounding box center [500, 47] width 74 height 14
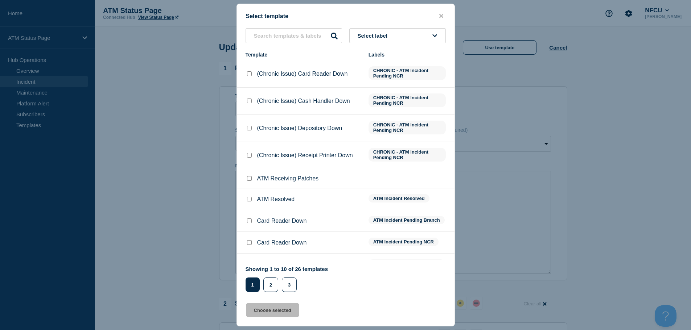
click at [248, 202] on input "ATM Resolved checkbox" at bounding box center [249, 199] width 5 height 5
checkbox input "true"
click at [273, 316] on button "Choose selected" at bounding box center [272, 310] width 53 height 14
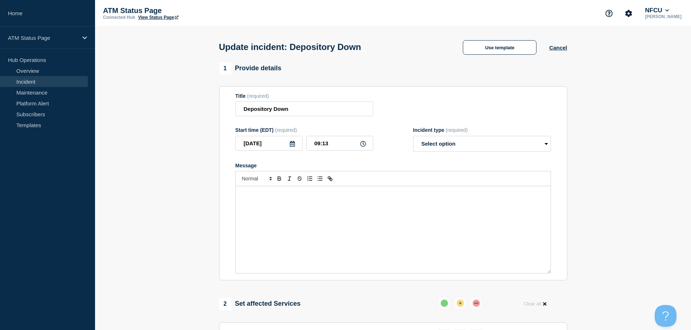
select select "resolved"
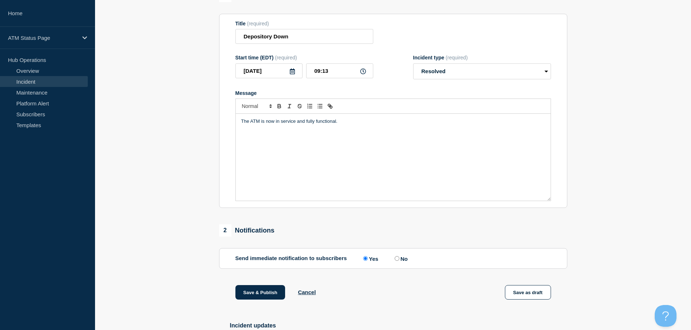
scroll to position [134, 0]
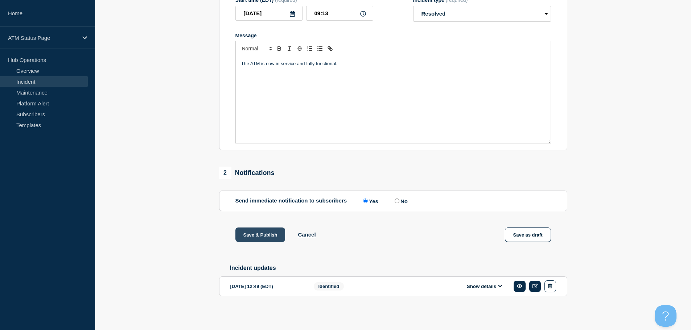
click at [262, 233] on button "Save & Publish" at bounding box center [260, 235] width 50 height 14
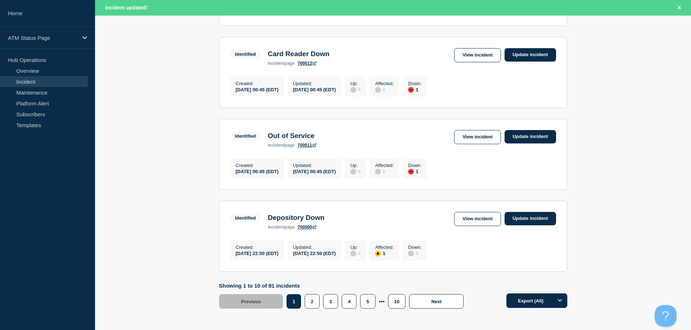
scroll to position [771, 0]
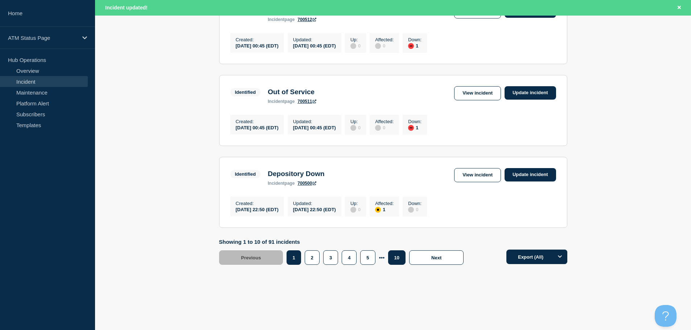
click at [394, 260] on button "10" at bounding box center [396, 257] width 17 height 14
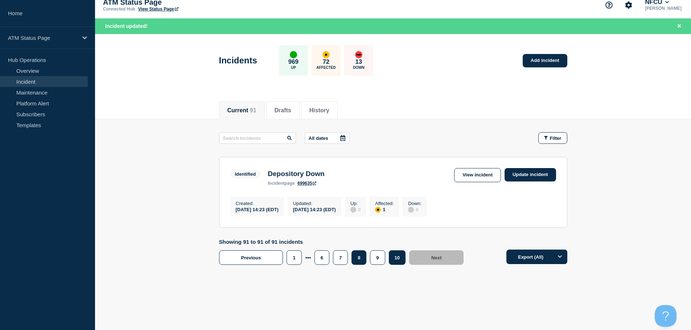
click at [356, 257] on button "8" at bounding box center [358, 257] width 15 height 14
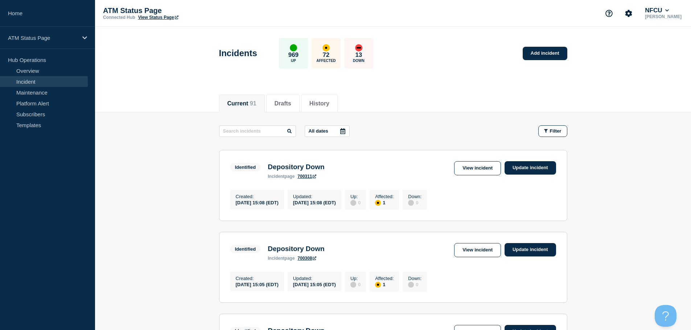
click at [361, 258] on div "Identified Depository Down incident page 700308 View incident Update incident" at bounding box center [393, 252] width 326 height 18
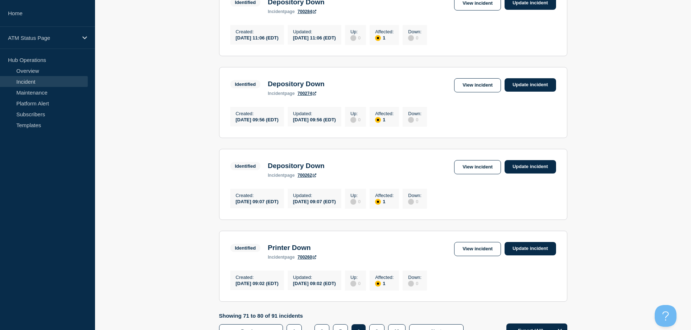
scroll to position [644, 0]
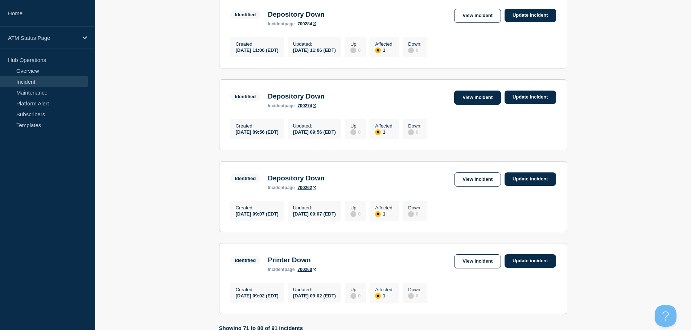
click at [478, 105] on link "View incident" at bounding box center [477, 98] width 47 height 14
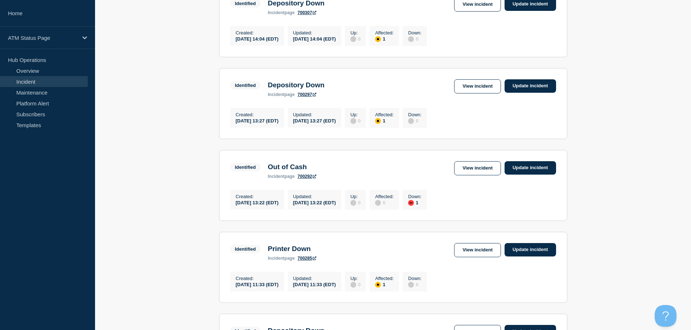
scroll to position [331, 0]
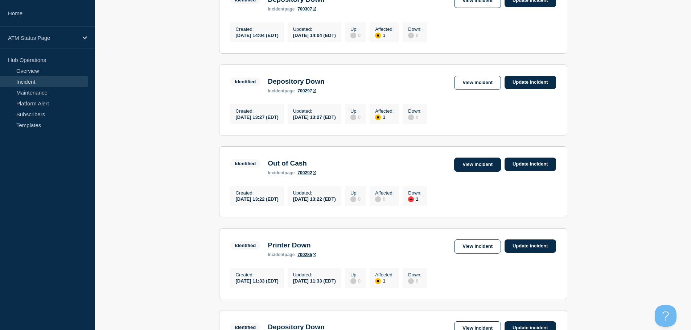
click at [470, 172] on link "View incident" at bounding box center [477, 165] width 47 height 14
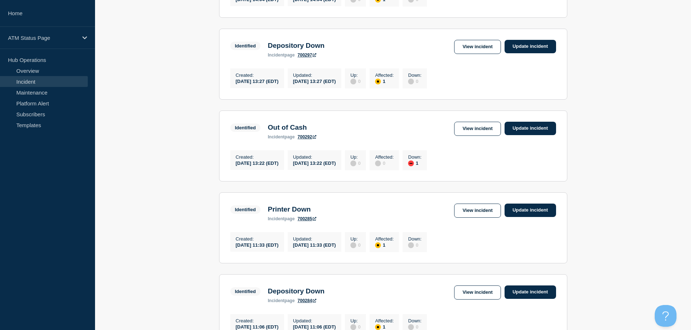
scroll to position [370, 0]
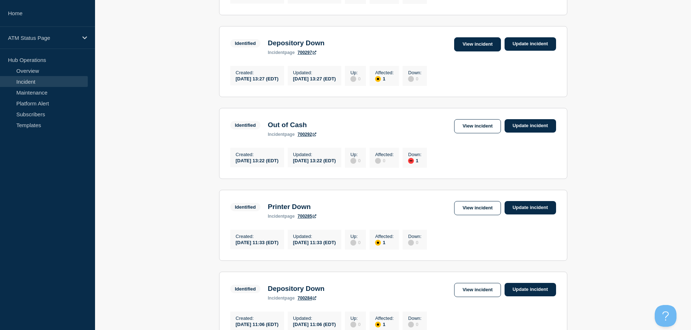
click at [480, 51] on link "View incident" at bounding box center [477, 44] width 47 height 14
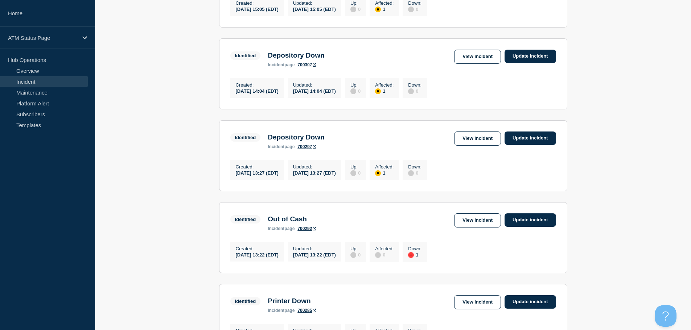
scroll to position [304, 0]
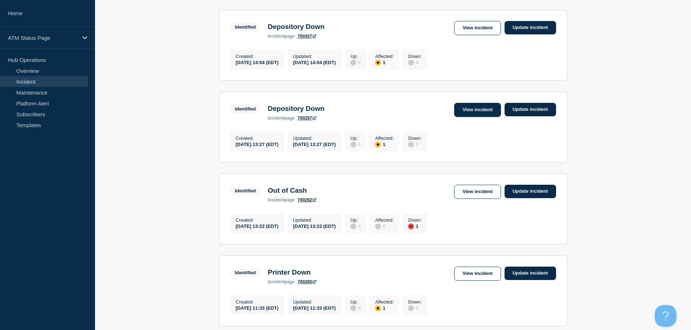
click at [464, 117] on link "View incident" at bounding box center [477, 110] width 47 height 14
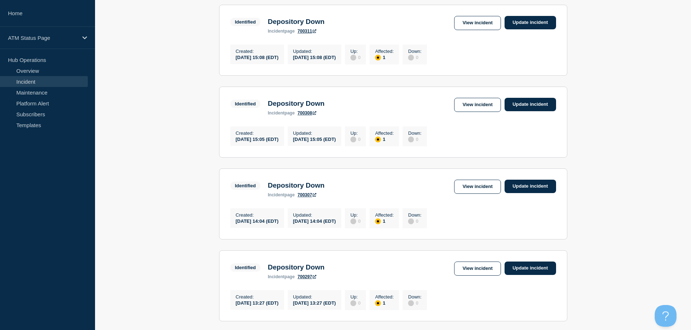
scroll to position [156, 0]
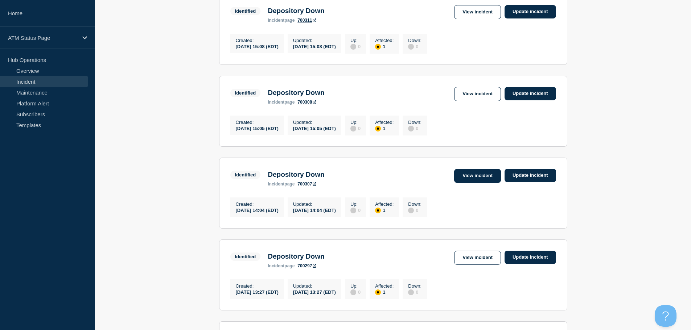
click at [466, 180] on link "View incident" at bounding box center [477, 176] width 47 height 14
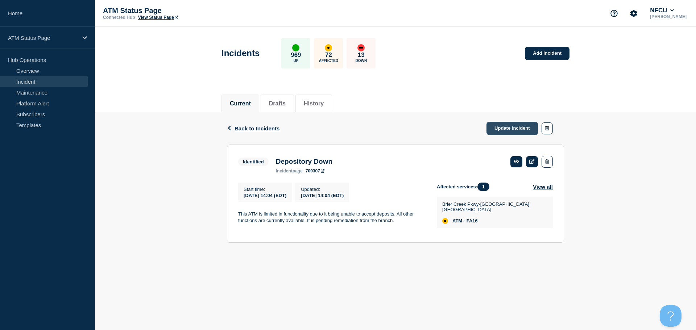
click at [505, 128] on link "Update incident" at bounding box center [511, 128] width 51 height 13
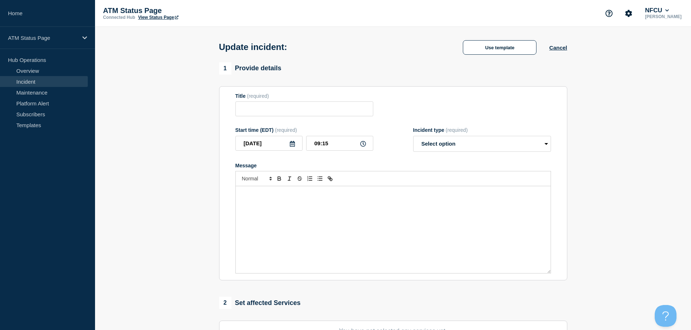
type input "Depository Down"
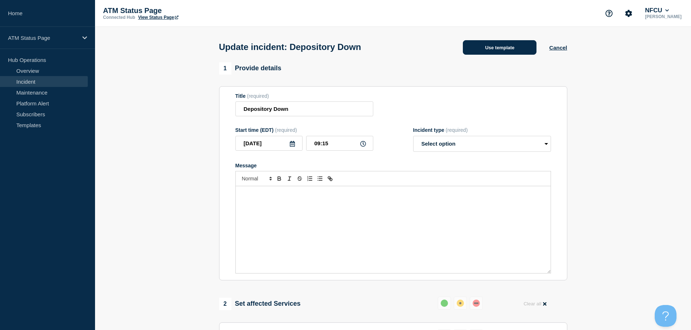
click at [492, 52] on button "Use template" at bounding box center [500, 47] width 74 height 14
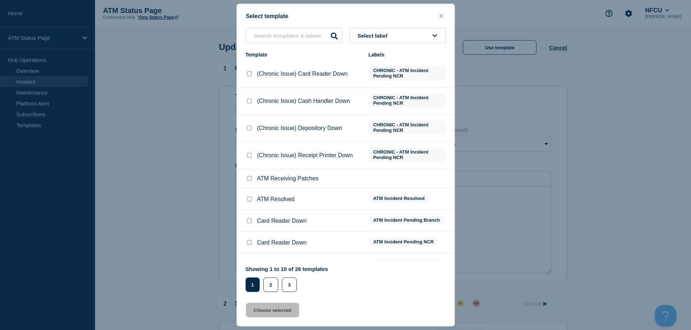
click at [251, 200] on input "ATM Resolved checkbox" at bounding box center [249, 199] width 5 height 5
checkbox input "true"
click at [270, 310] on button "Choose selected" at bounding box center [272, 310] width 53 height 14
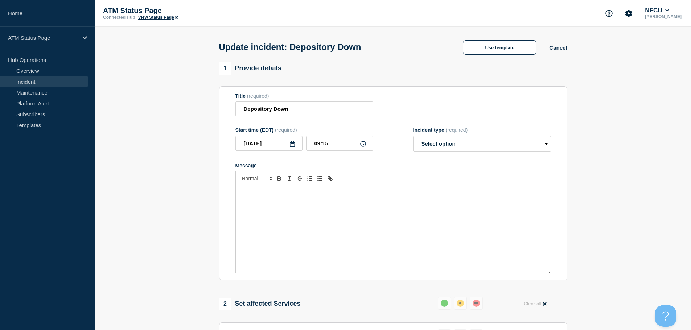
select select "resolved"
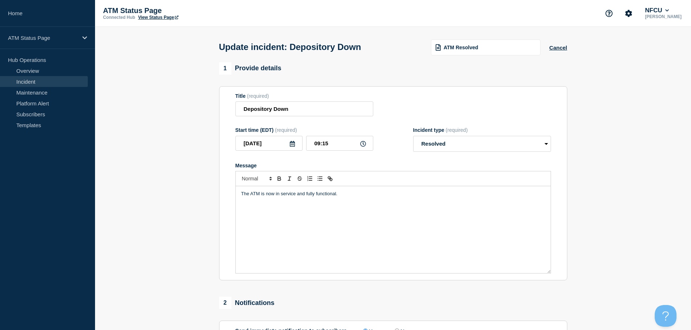
scroll to position [134, 0]
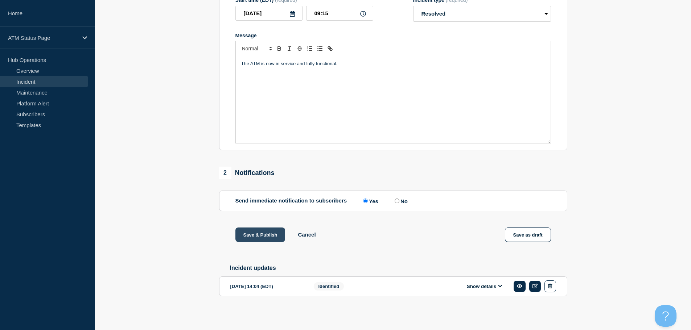
click at [265, 235] on button "Save & Publish" at bounding box center [260, 235] width 50 height 14
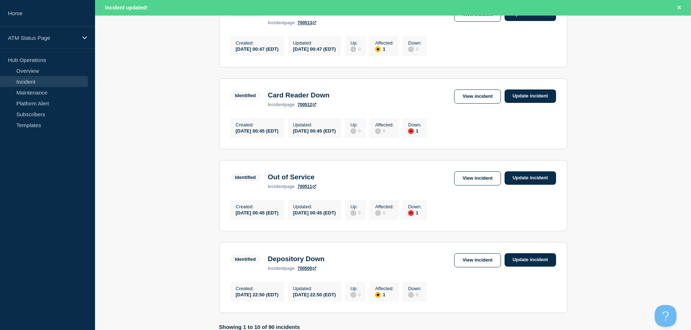
scroll to position [771, 0]
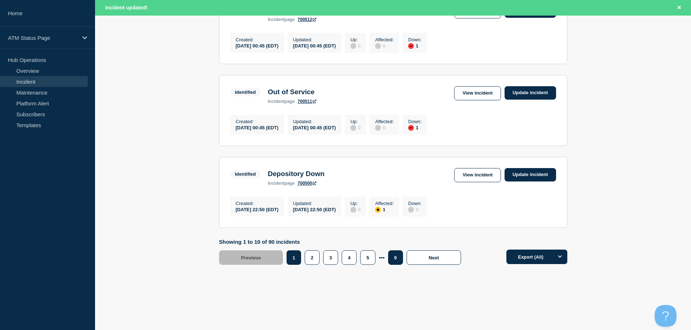
click at [395, 254] on button "9" at bounding box center [395, 257] width 15 height 14
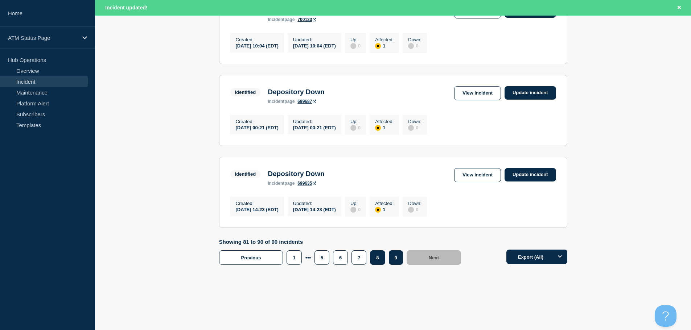
click at [378, 257] on button "8" at bounding box center [377, 257] width 15 height 14
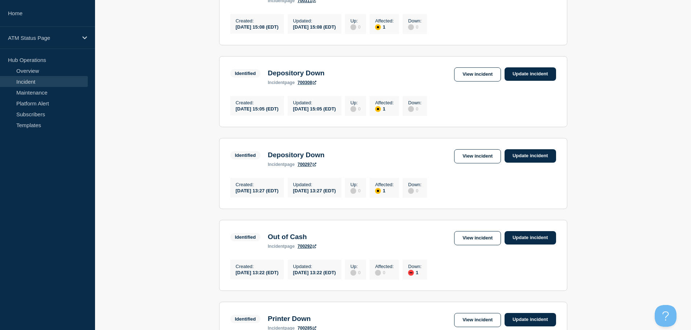
scroll to position [140, 0]
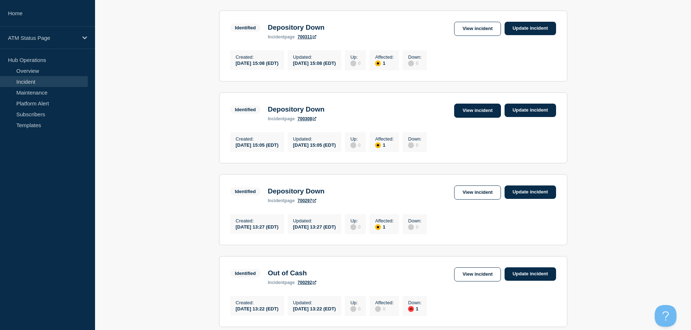
click at [460, 113] on link "View incident" at bounding box center [477, 111] width 47 height 14
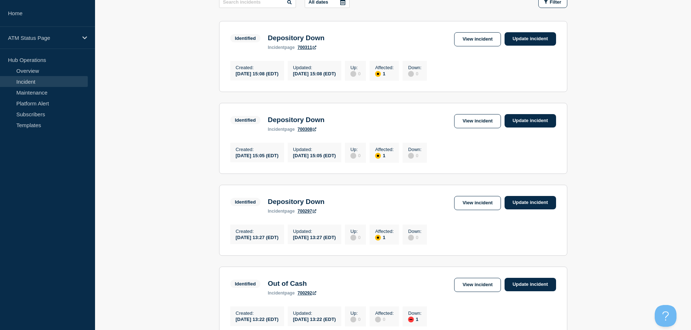
scroll to position [146, 0]
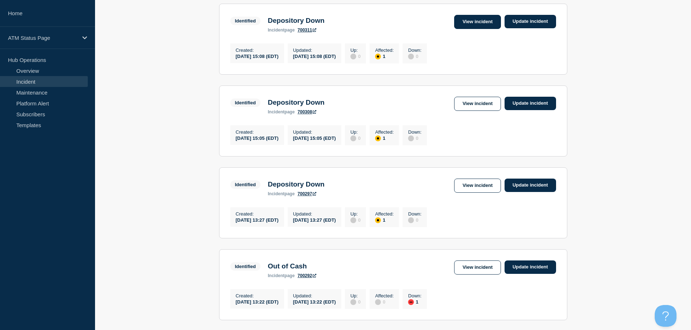
click at [474, 24] on link "View incident" at bounding box center [477, 22] width 47 height 14
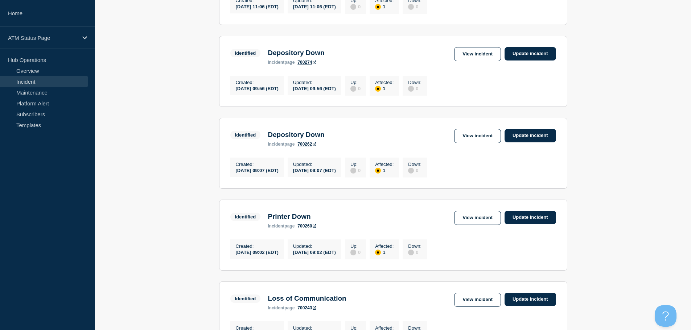
scroll to position [756, 0]
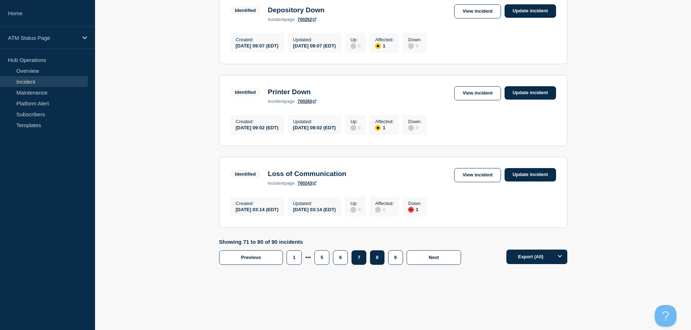
click at [355, 256] on button "7" at bounding box center [358, 257] width 15 height 14
click at [478, 171] on link "View incident" at bounding box center [477, 175] width 47 height 14
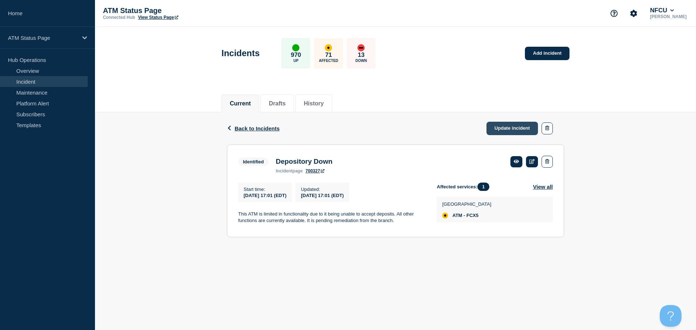
click at [490, 127] on link "Update incident" at bounding box center [511, 128] width 51 height 13
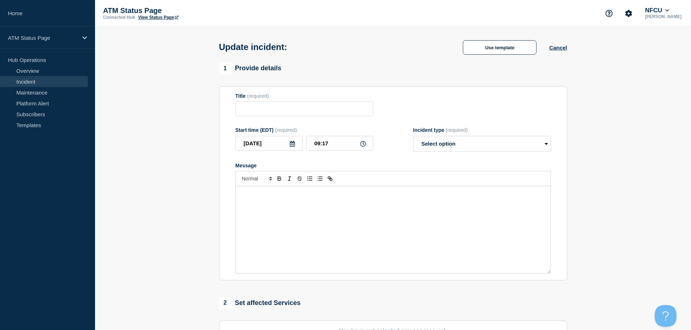
type input "Depository Down"
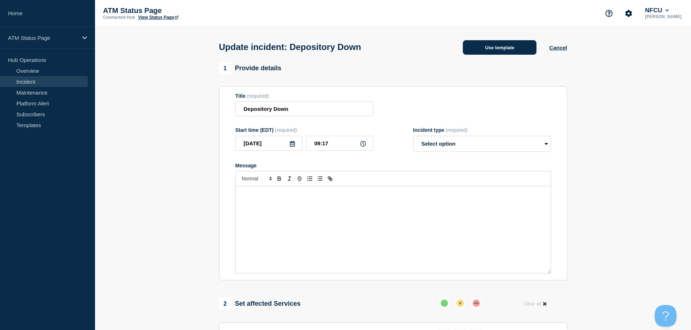
click at [473, 49] on button "Use template" at bounding box center [500, 47] width 74 height 14
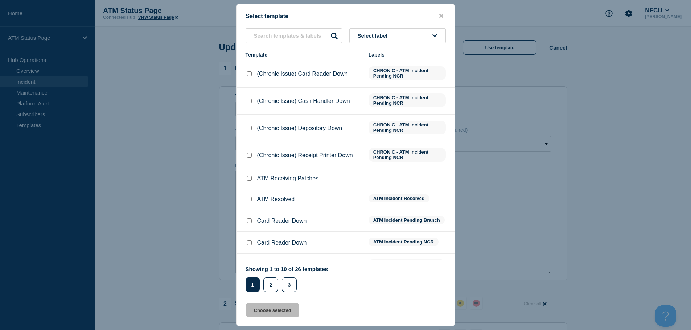
click at [249, 198] on input "ATM Resolved checkbox" at bounding box center [249, 199] width 5 height 5
checkbox input "true"
click at [254, 314] on button "Choose selected" at bounding box center [272, 310] width 53 height 14
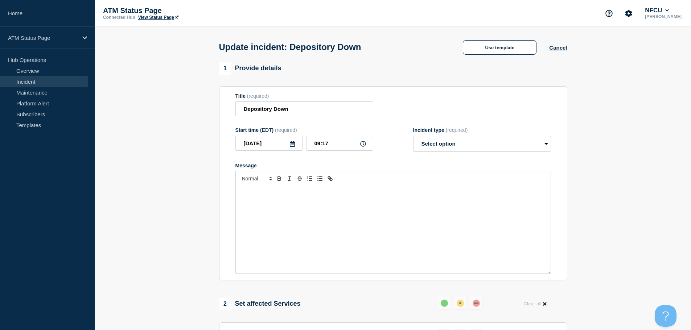
select select "resolved"
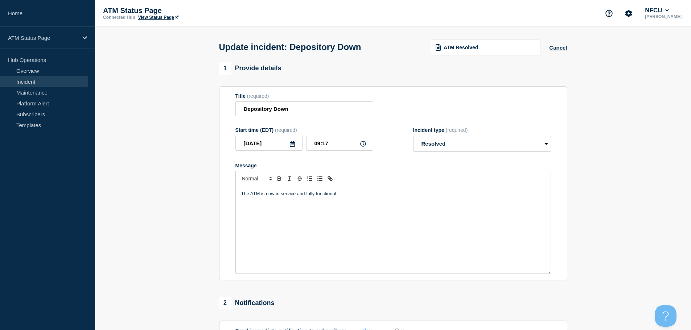
scroll to position [134, 0]
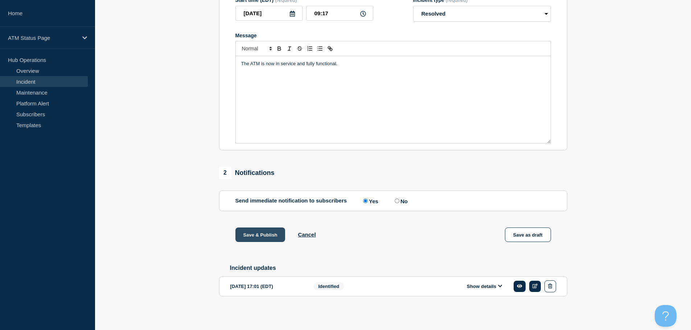
click at [260, 237] on button "Save & Publish" at bounding box center [260, 235] width 50 height 14
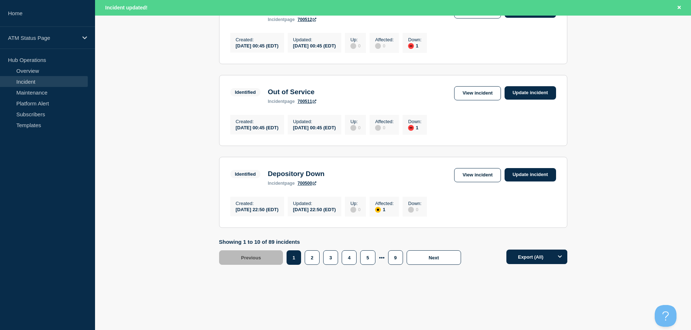
scroll to position [771, 0]
click at [394, 258] on button "9" at bounding box center [395, 257] width 15 height 14
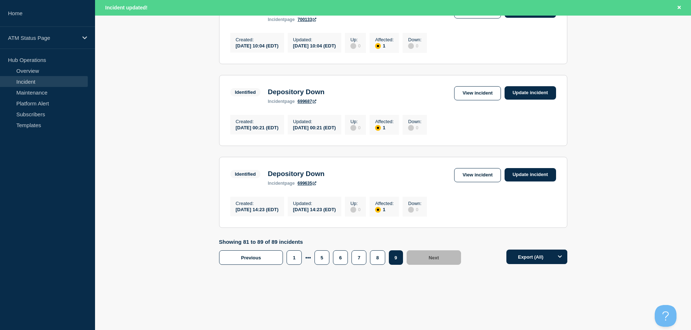
scroll to position [687, 0]
click at [354, 260] on button "7" at bounding box center [358, 257] width 15 height 14
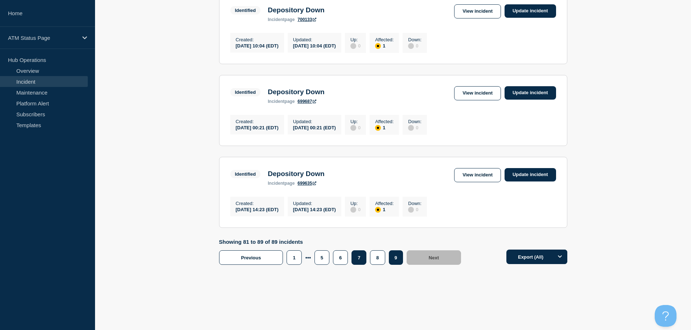
scroll to position [671, 0]
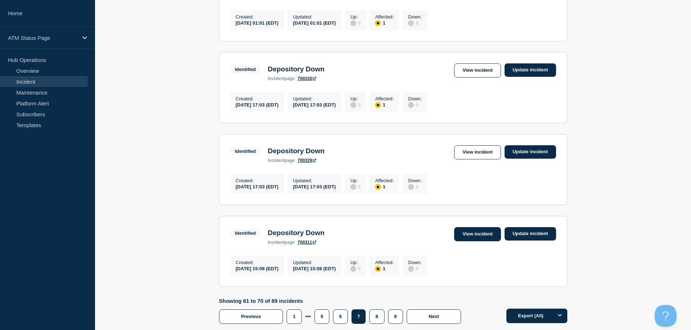
click at [473, 241] on link "View incident" at bounding box center [477, 234] width 47 height 14
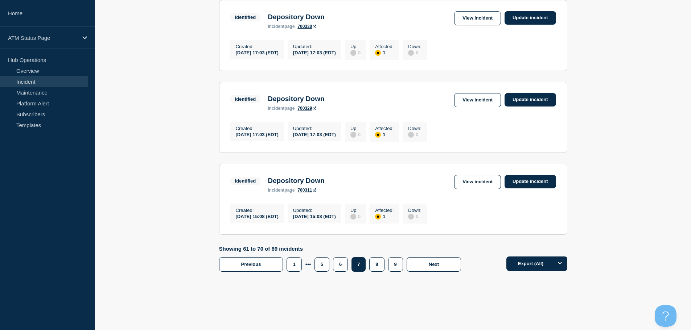
scroll to position [756, 0]
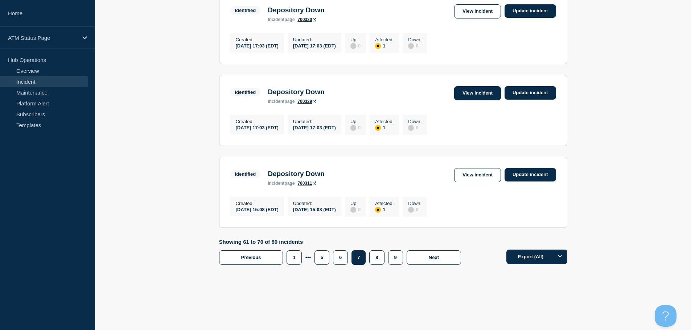
click at [465, 90] on link "View incident" at bounding box center [477, 93] width 47 height 14
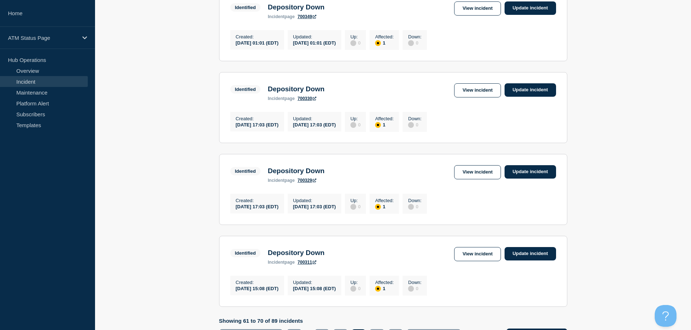
scroll to position [756, 0]
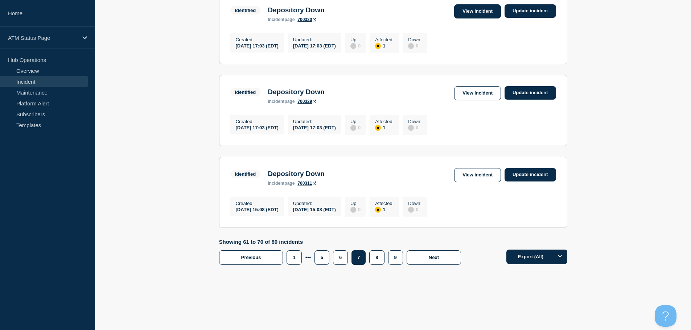
click at [477, 5] on link "View incident" at bounding box center [477, 11] width 47 height 14
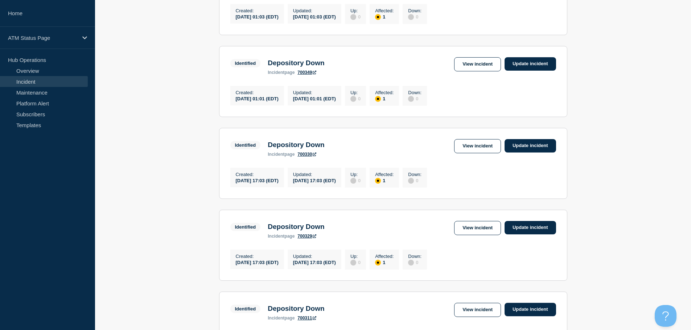
scroll to position [613, 0]
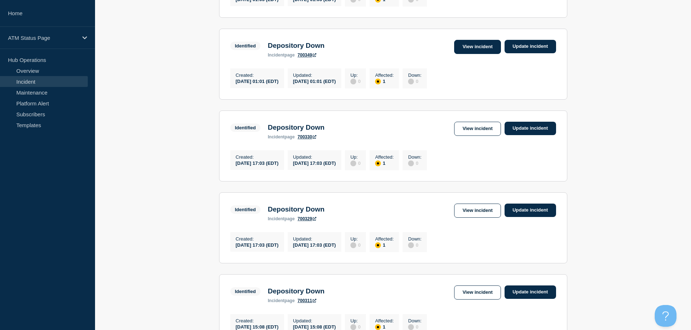
click at [472, 54] on link "View incident" at bounding box center [477, 47] width 47 height 14
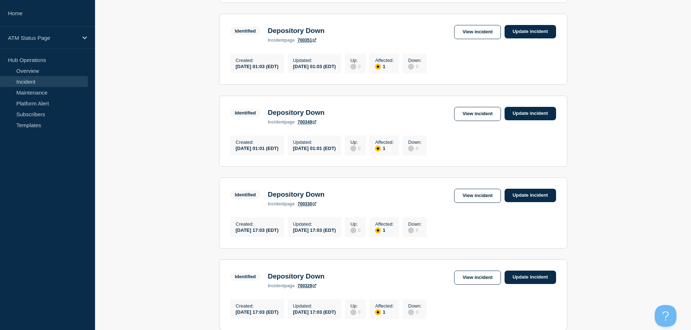
scroll to position [581, 0]
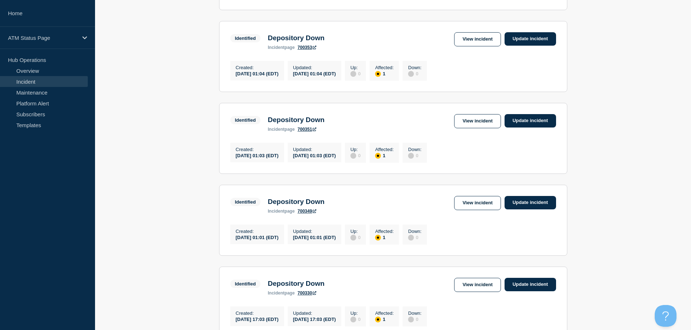
scroll to position [465, 0]
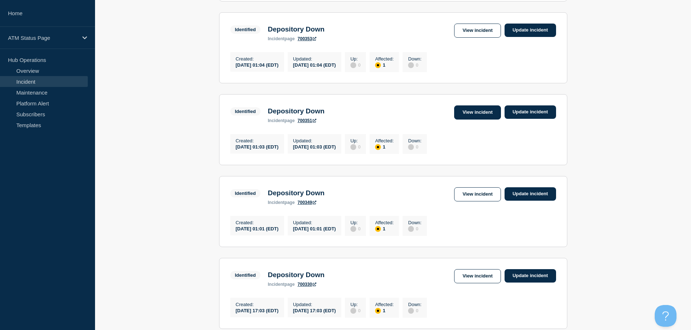
click at [469, 120] on link "View incident" at bounding box center [477, 112] width 47 height 14
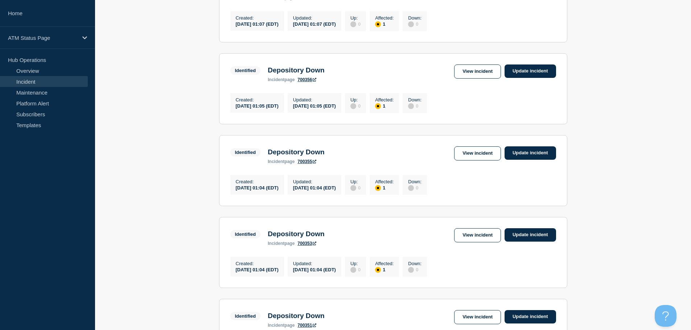
scroll to position [278, 0]
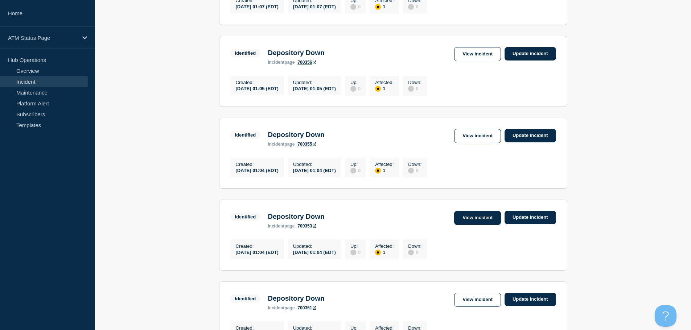
click at [477, 225] on link "View incident" at bounding box center [477, 218] width 47 height 14
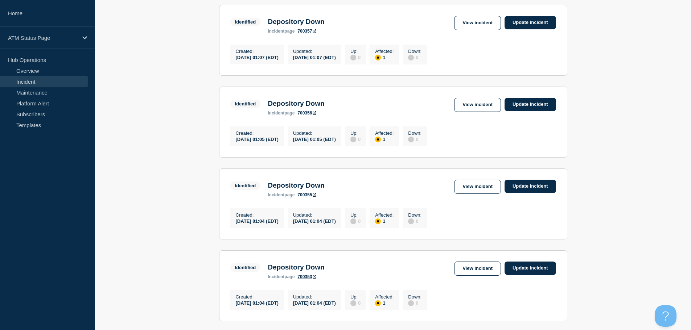
scroll to position [232, 0]
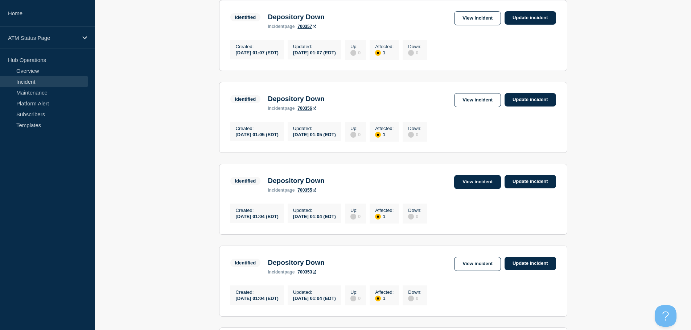
click at [485, 189] on link "View incident" at bounding box center [477, 182] width 47 height 14
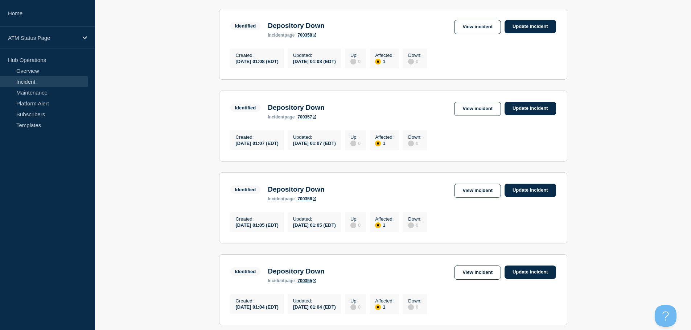
scroll to position [143, 0]
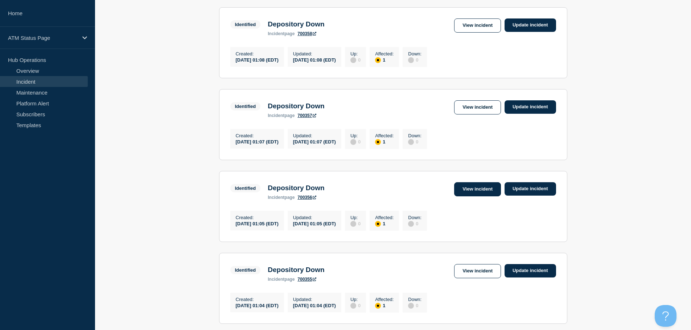
click at [483, 192] on link "View incident" at bounding box center [477, 189] width 47 height 14
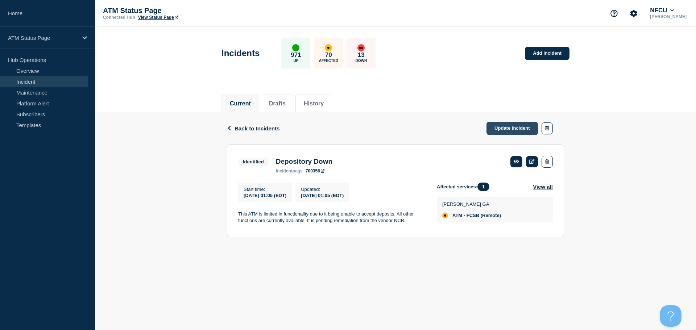
click at [503, 127] on link "Update incident" at bounding box center [511, 128] width 51 height 13
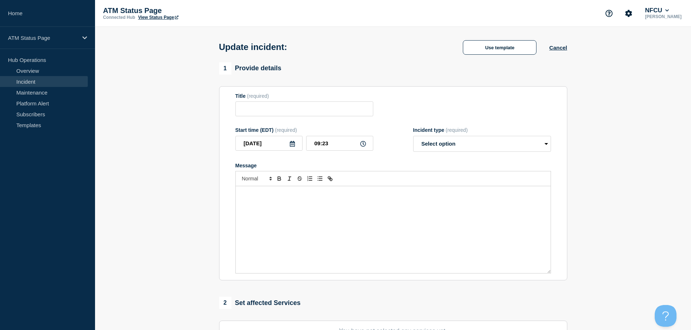
type input "Depository Down"
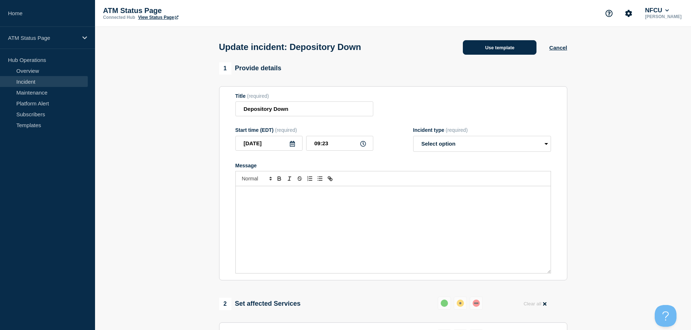
click at [476, 47] on button "Use template" at bounding box center [500, 47] width 74 height 14
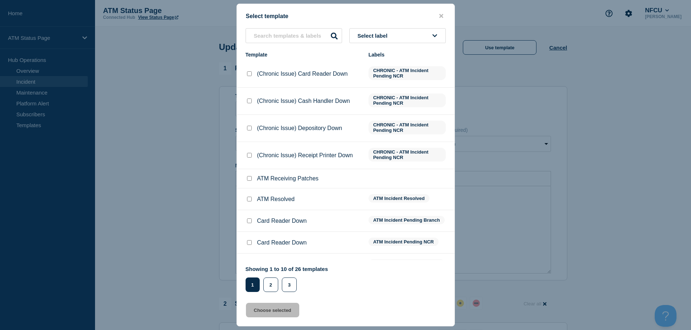
click at [250, 201] on input "ATM Resolved checkbox" at bounding box center [249, 199] width 5 height 5
checkbox input "true"
click at [273, 310] on button "Choose selected" at bounding box center [272, 310] width 53 height 14
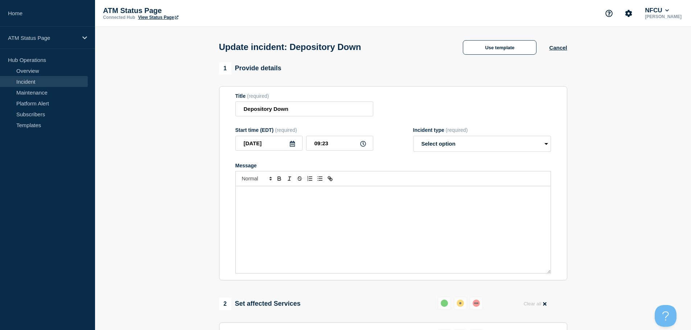
select select "resolved"
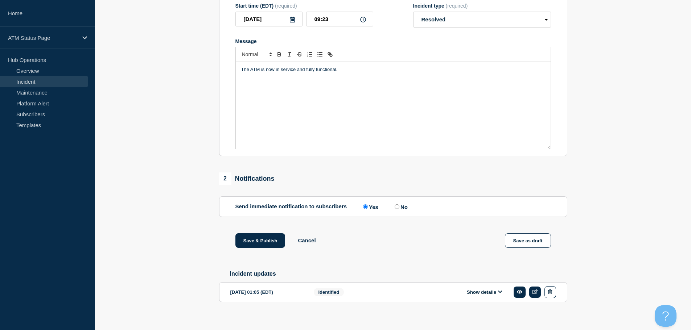
scroll to position [134, 0]
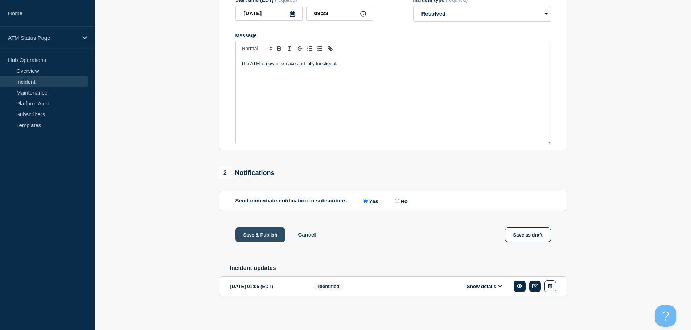
click at [256, 232] on button "Save & Publish" at bounding box center [260, 235] width 50 height 14
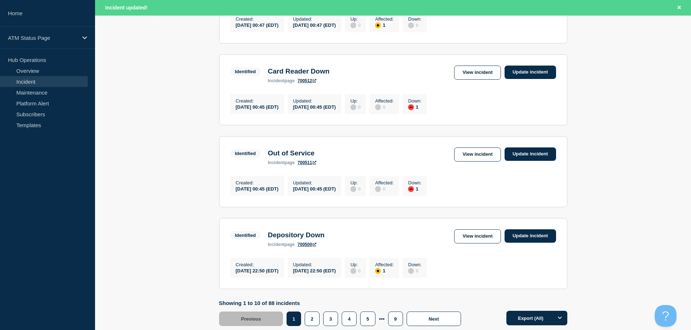
scroll to position [771, 0]
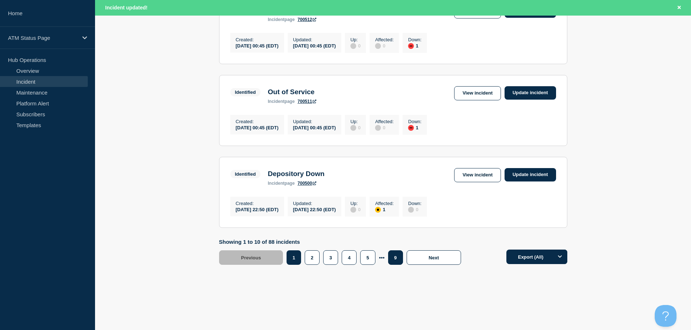
click at [397, 257] on button "9" at bounding box center [395, 257] width 15 height 14
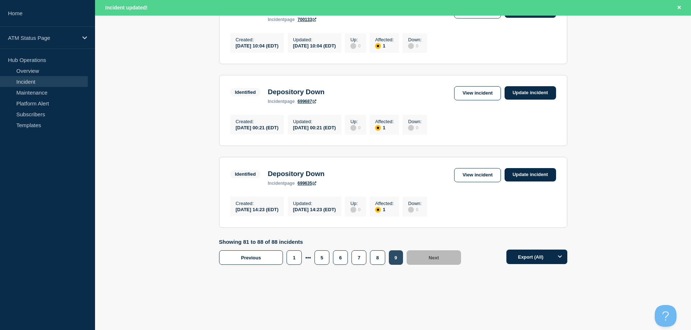
scroll to position [602, 0]
click at [362, 260] on button "7" at bounding box center [358, 257] width 15 height 14
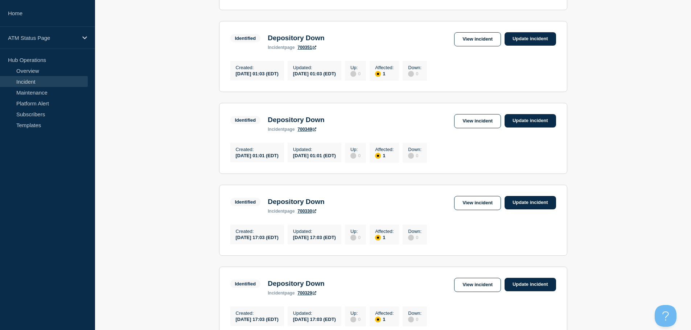
scroll to position [455, 0]
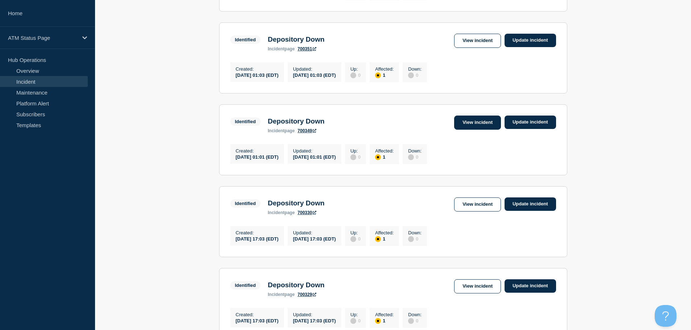
click at [461, 130] on link "View incident" at bounding box center [477, 123] width 47 height 14
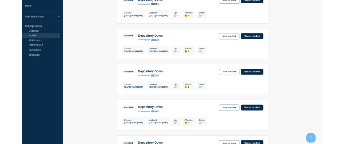
scroll to position [330, 0]
